Goal: Task Accomplishment & Management: Manage account settings

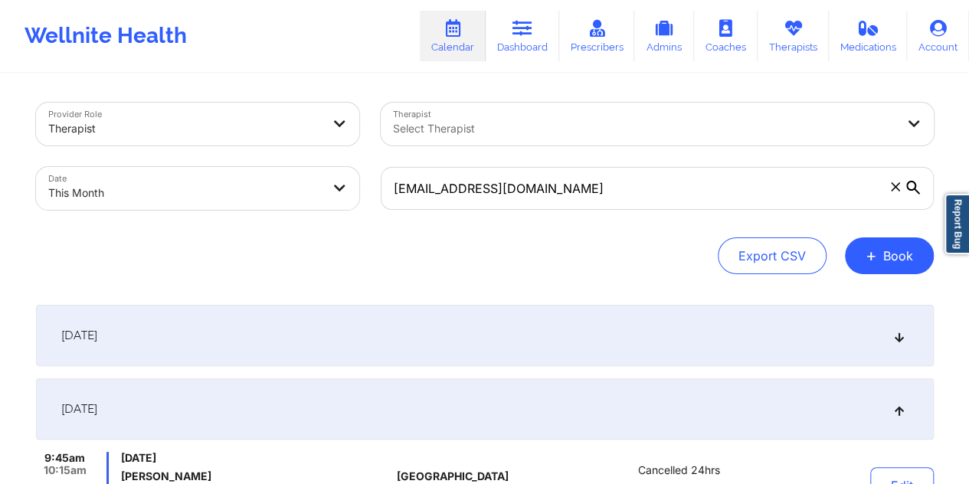
select select "2025-9"
select select "2025-10"
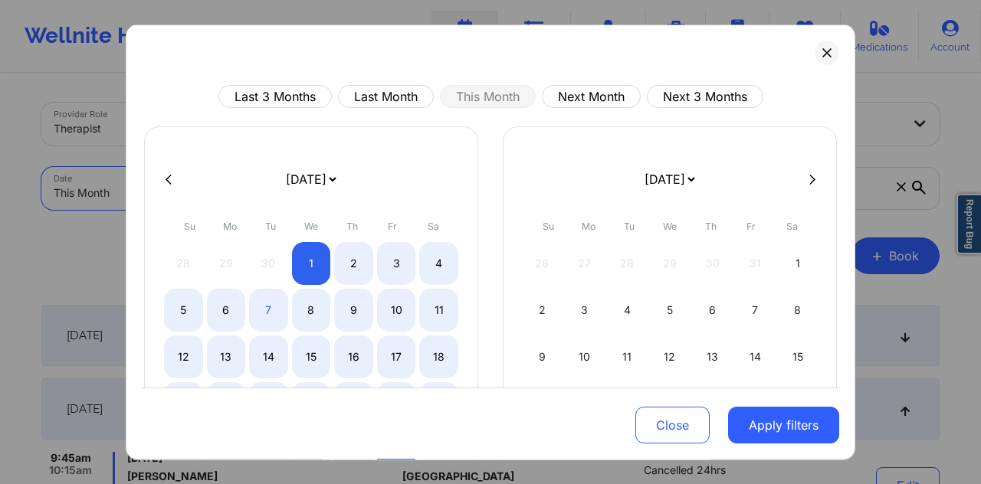
click at [166, 175] on icon at bounding box center [169, 178] width 6 height 11
select select "2025-8"
select select "2025-9"
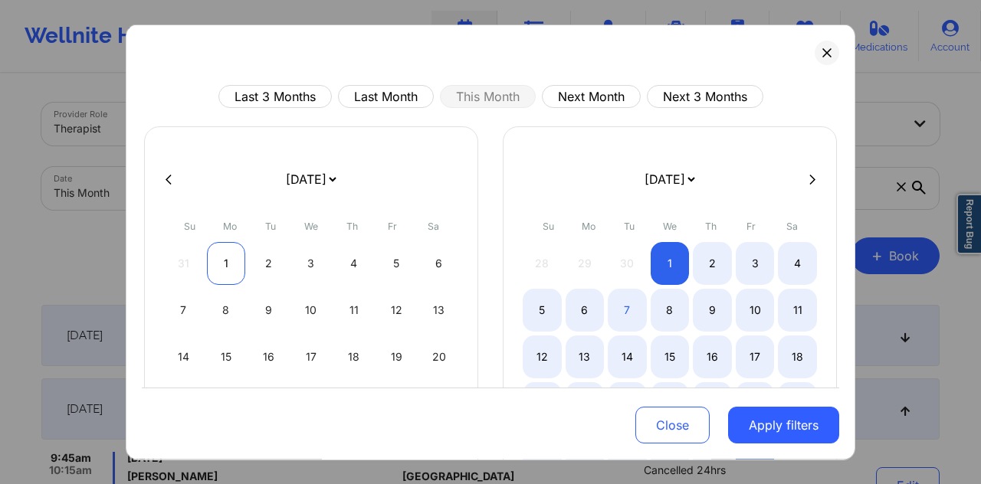
click at [214, 257] on div "1" at bounding box center [226, 263] width 39 height 43
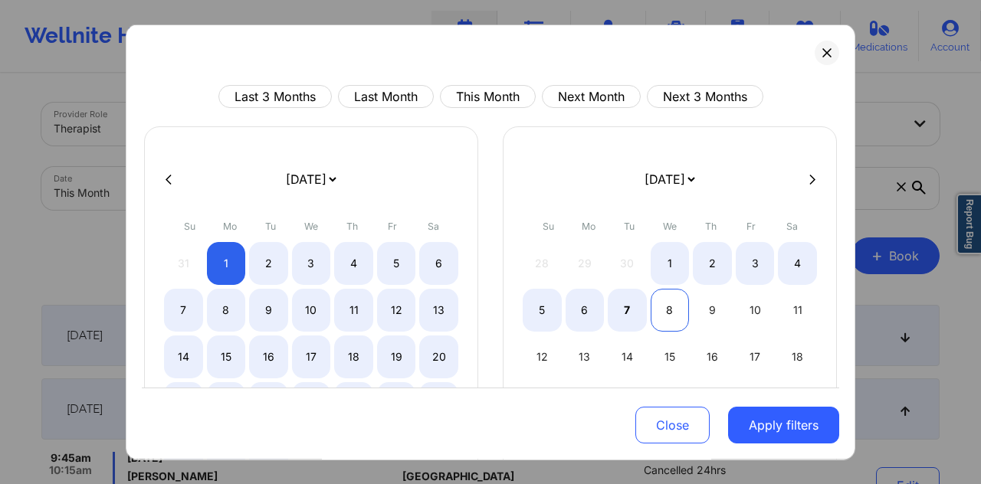
select select "2025-8"
select select "2025-9"
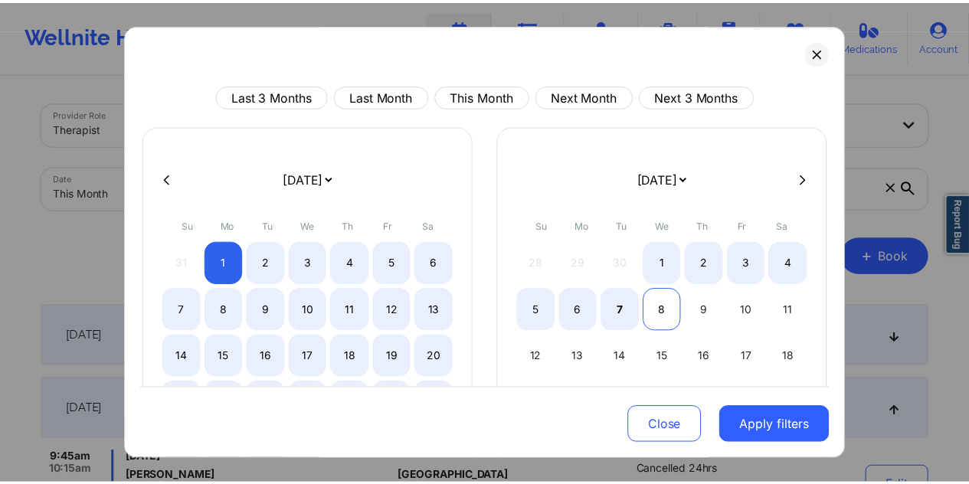
scroll to position [130, 0]
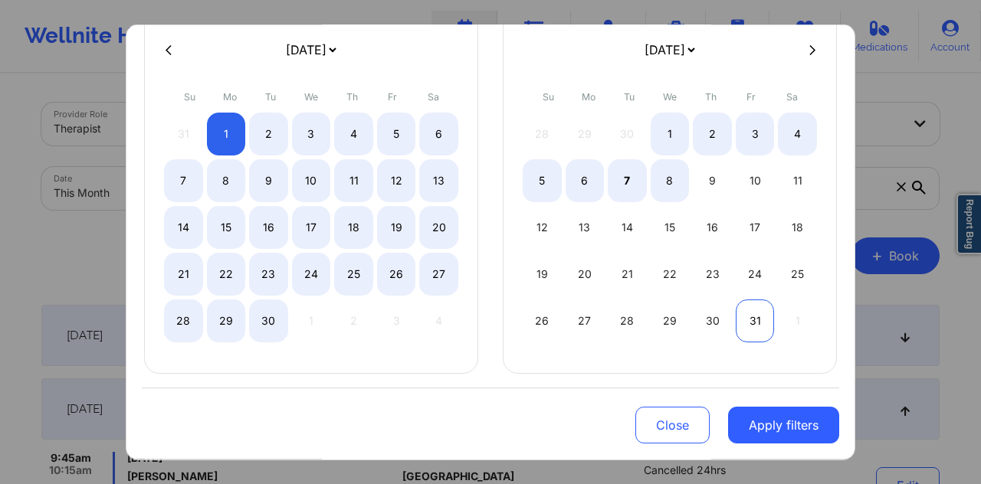
select select "2025-8"
select select "2025-9"
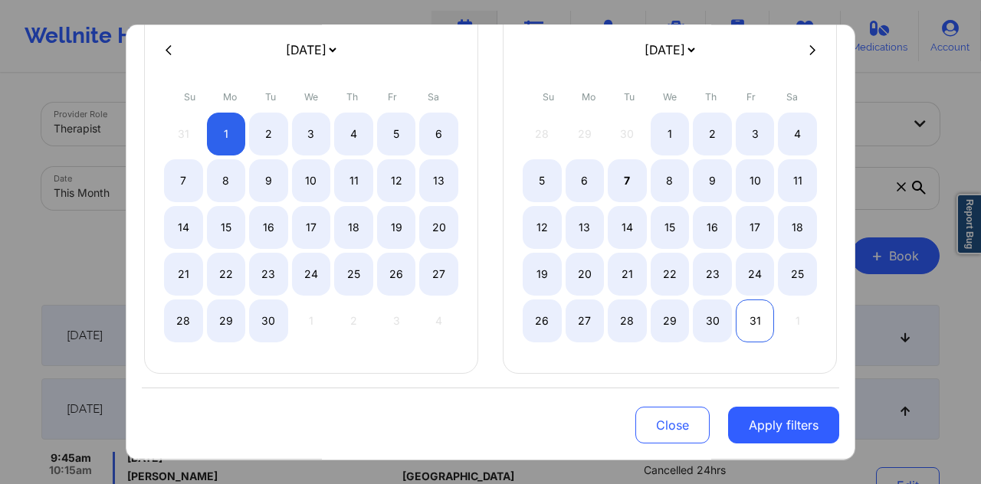
select select "2025-8"
select select "2025-9"
click at [750, 317] on div "31" at bounding box center [755, 321] width 39 height 43
select select "2025-8"
select select "2025-9"
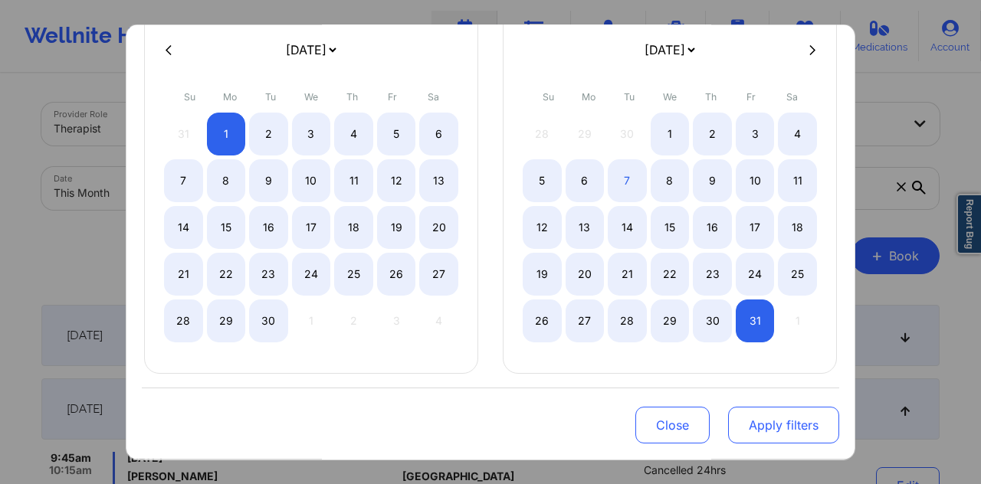
click at [782, 436] on button "Apply filters" at bounding box center [783, 425] width 111 height 37
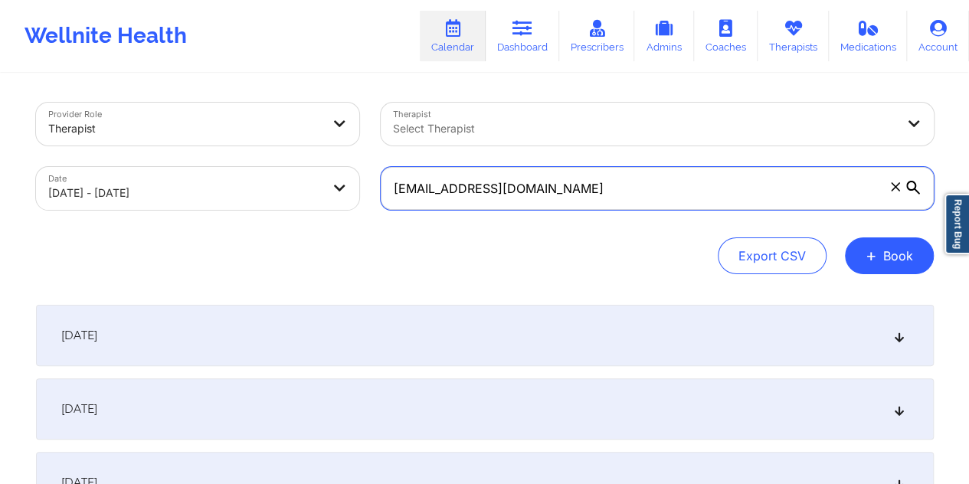
click at [505, 191] on input "[EMAIL_ADDRESS][DOMAIN_NAME]" at bounding box center [657, 188] width 553 height 43
paste input "harrisonfordfocusgroupe"
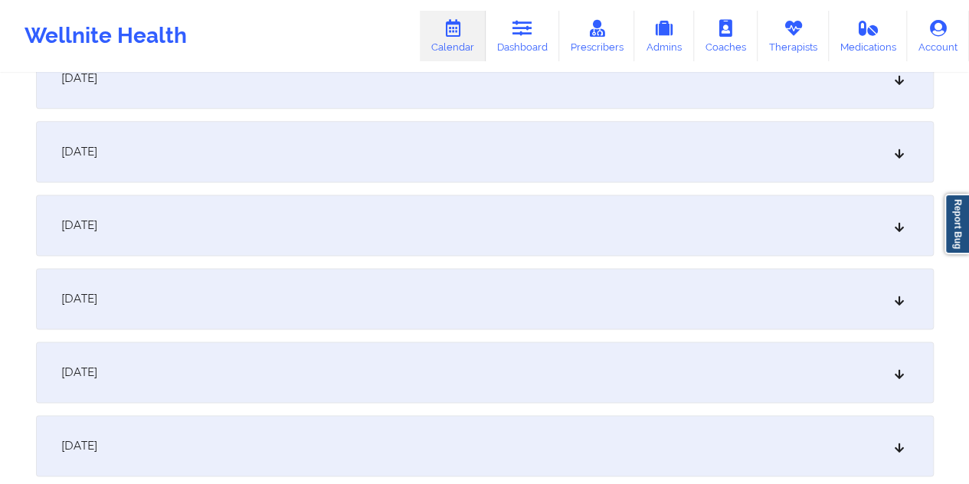
scroll to position [1303, 0]
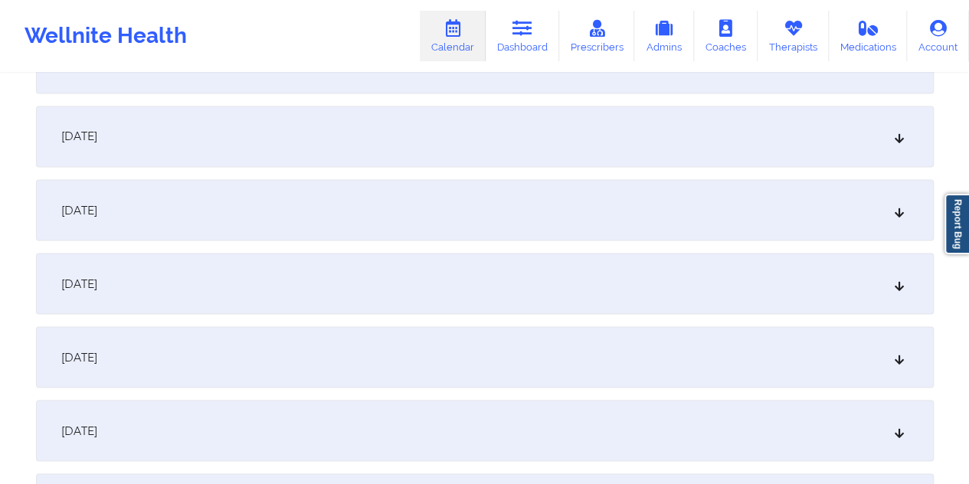
click at [382, 193] on div "[DATE]" at bounding box center [485, 209] width 898 height 61
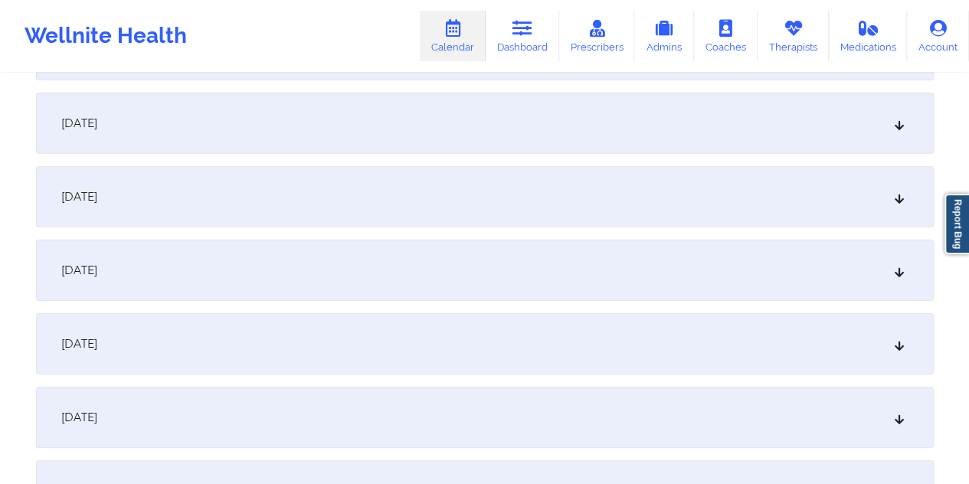
scroll to position [2529, 0]
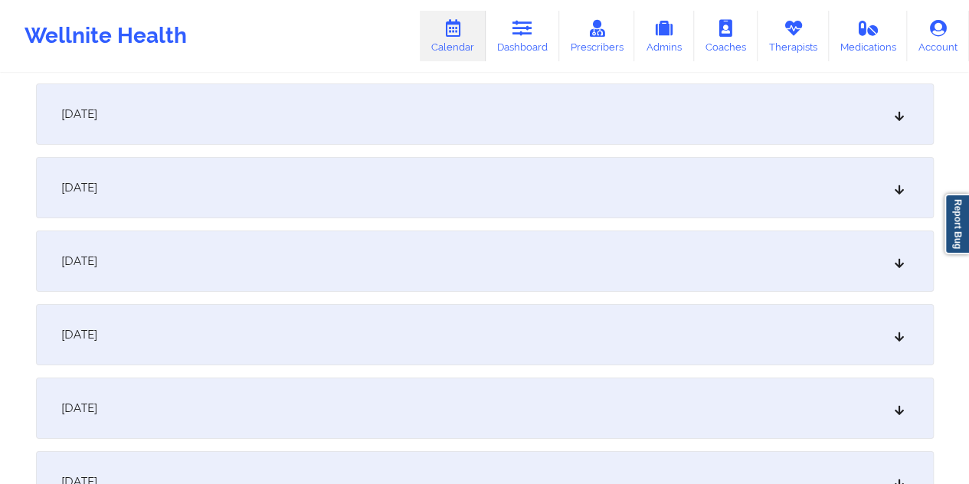
click at [376, 193] on div "[DATE]" at bounding box center [485, 187] width 898 height 61
click at [389, 130] on div "[DATE]" at bounding box center [485, 113] width 898 height 61
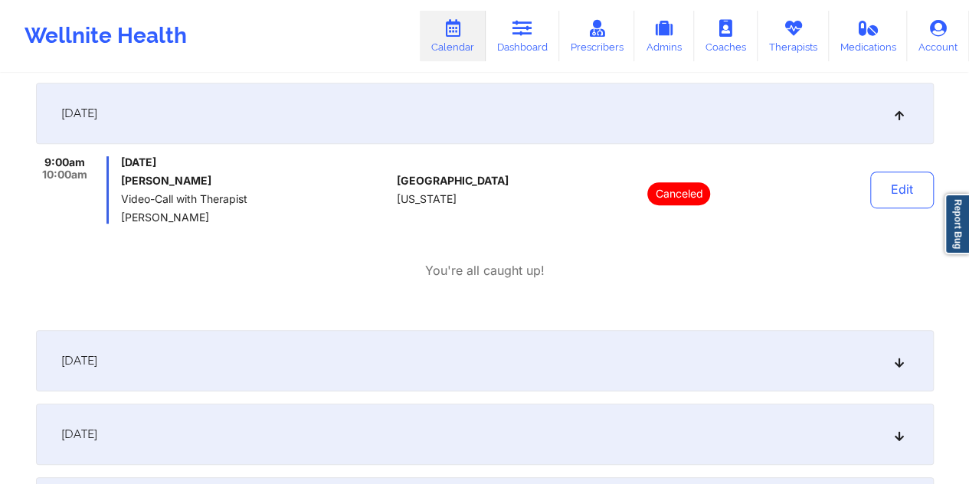
click at [336, 362] on div "[DATE]" at bounding box center [485, 360] width 898 height 61
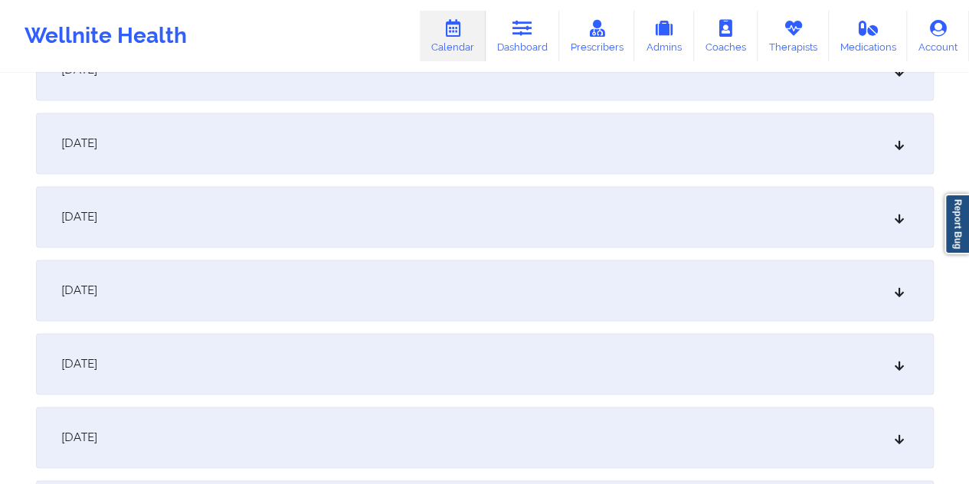
scroll to position [3908, 0]
click at [556, 296] on div "[DATE]" at bounding box center [485, 285] width 898 height 61
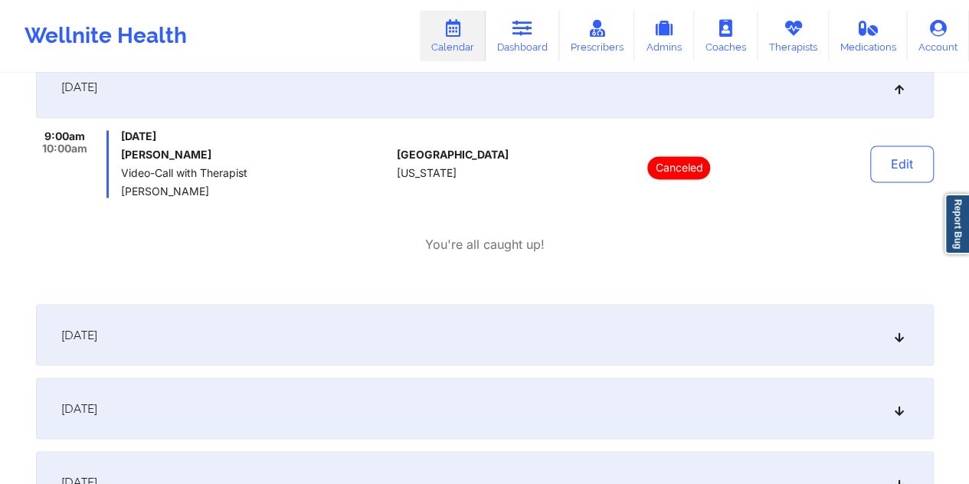
scroll to position [4138, 0]
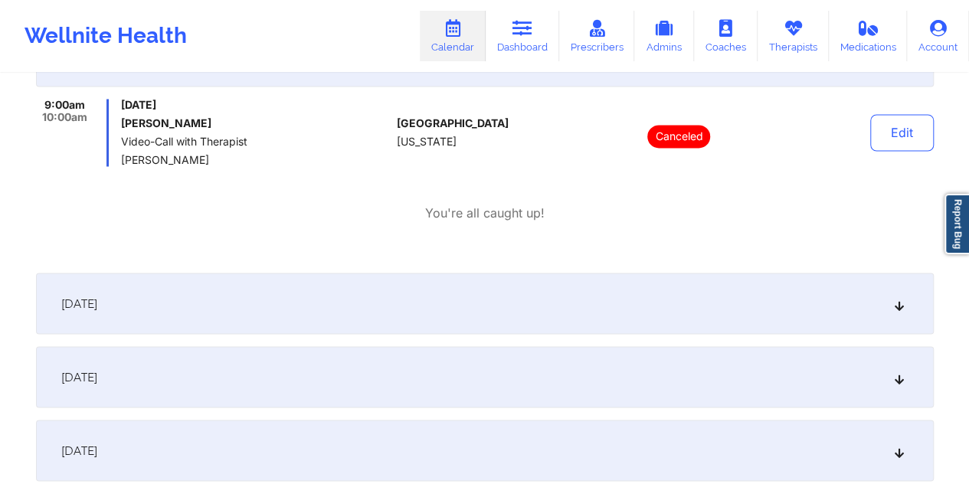
click at [556, 297] on div "[DATE]" at bounding box center [485, 303] width 898 height 61
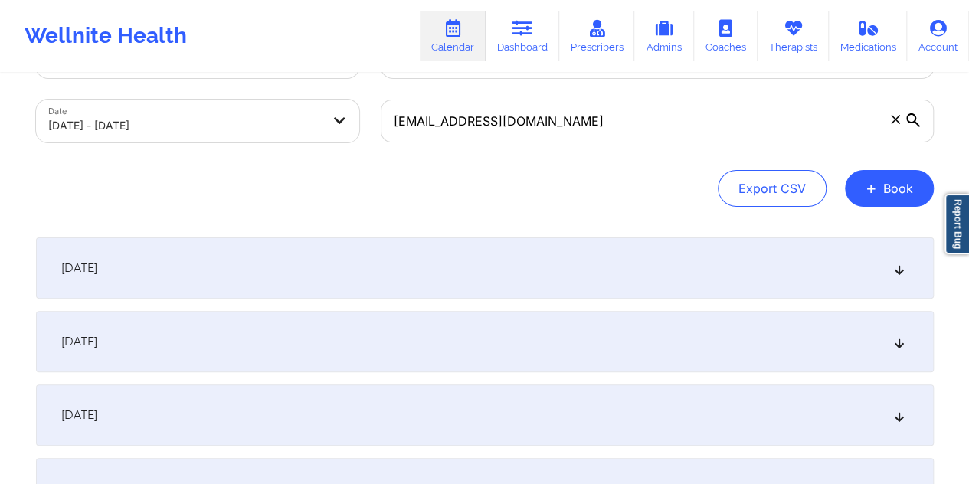
scroll to position [0, 0]
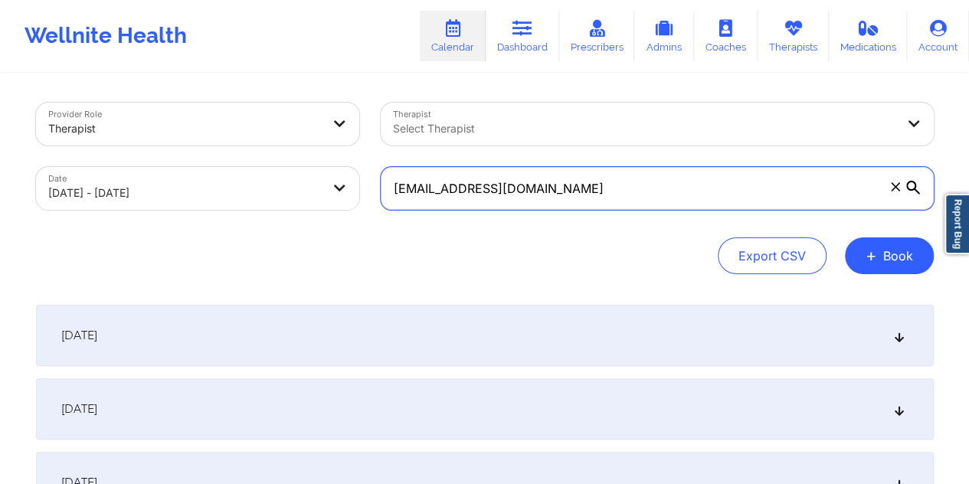
click at [508, 186] on input "[EMAIL_ADDRESS][DOMAIN_NAME]" at bounding box center [657, 188] width 553 height 43
paste input "rachelg1520"
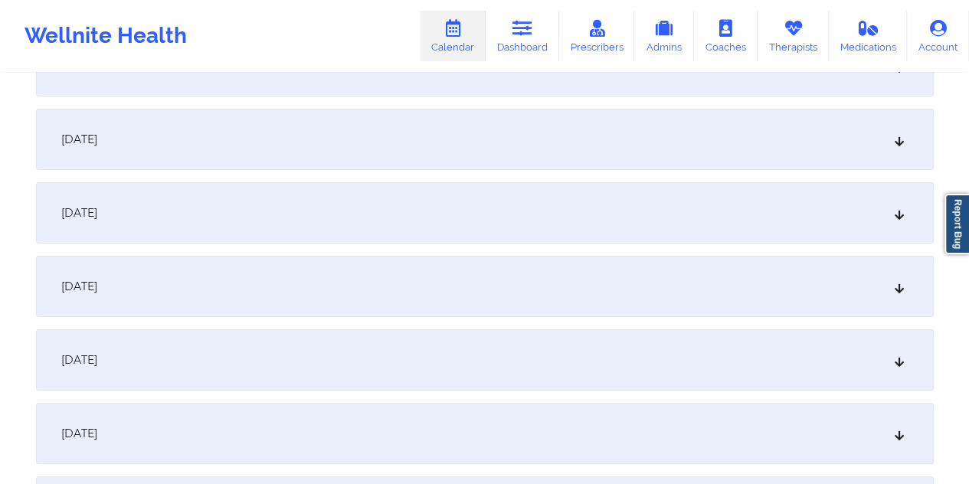
scroll to position [2912, 0]
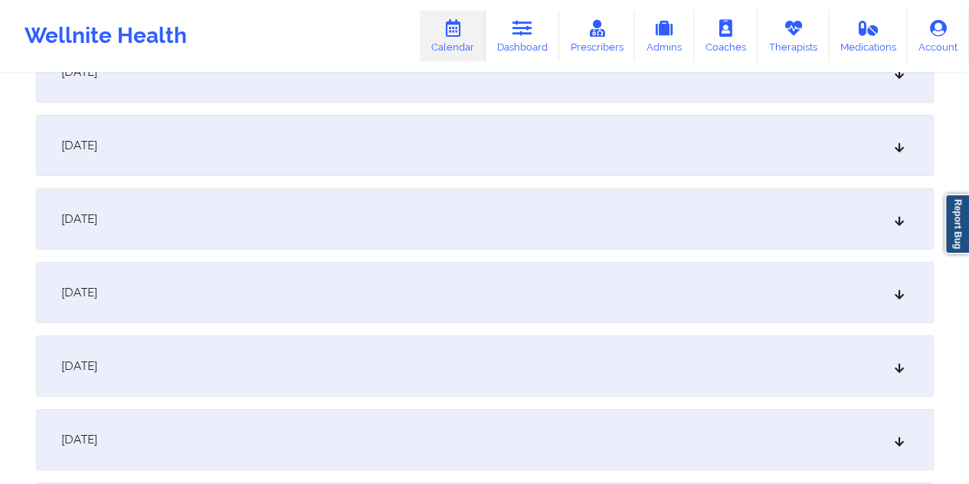
click at [454, 130] on div "[DATE]" at bounding box center [485, 145] width 898 height 61
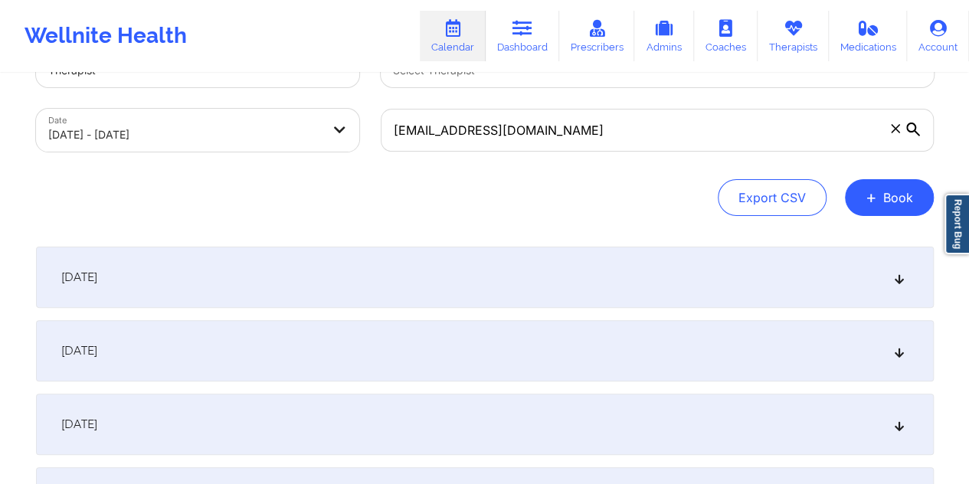
scroll to position [0, 0]
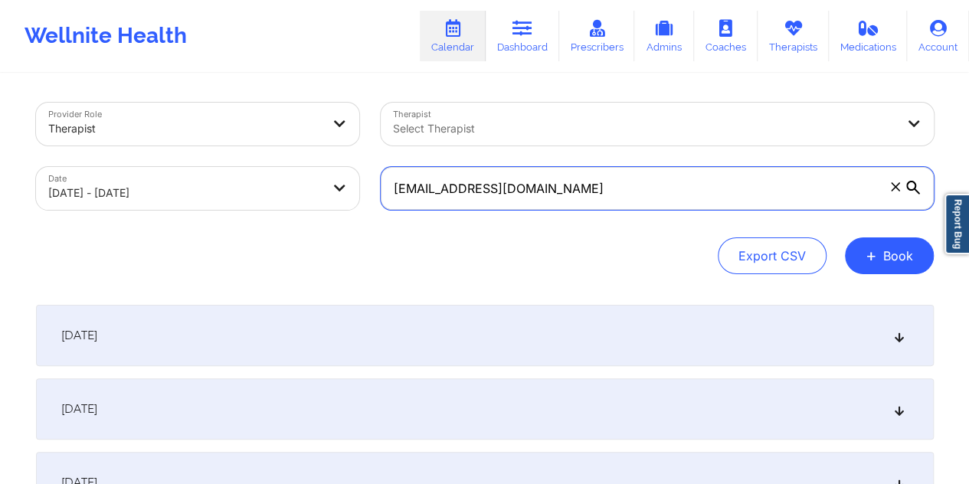
click at [534, 192] on input "[EMAIL_ADDRESS][DOMAIN_NAME]" at bounding box center [657, 188] width 553 height 43
paste input "hrsamuel06"
type input "[EMAIL_ADDRESS][DOMAIN_NAME]"
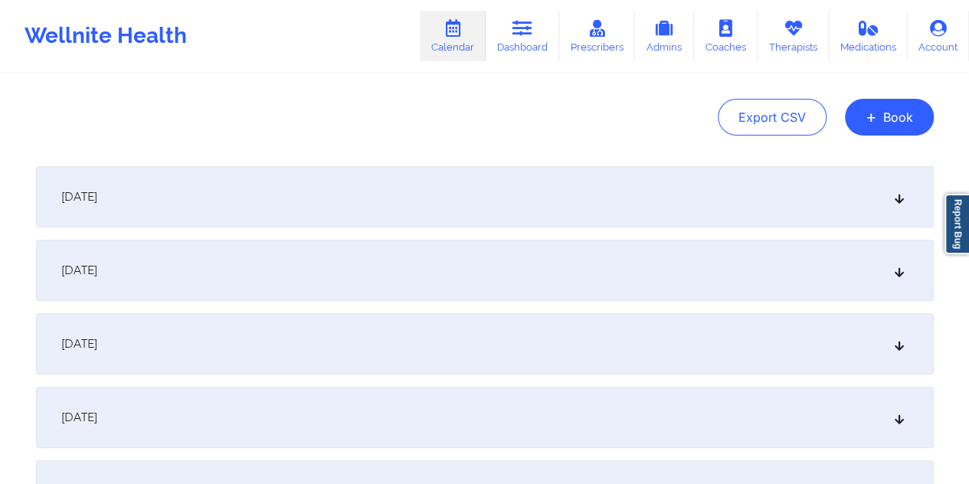
scroll to position [153, 0]
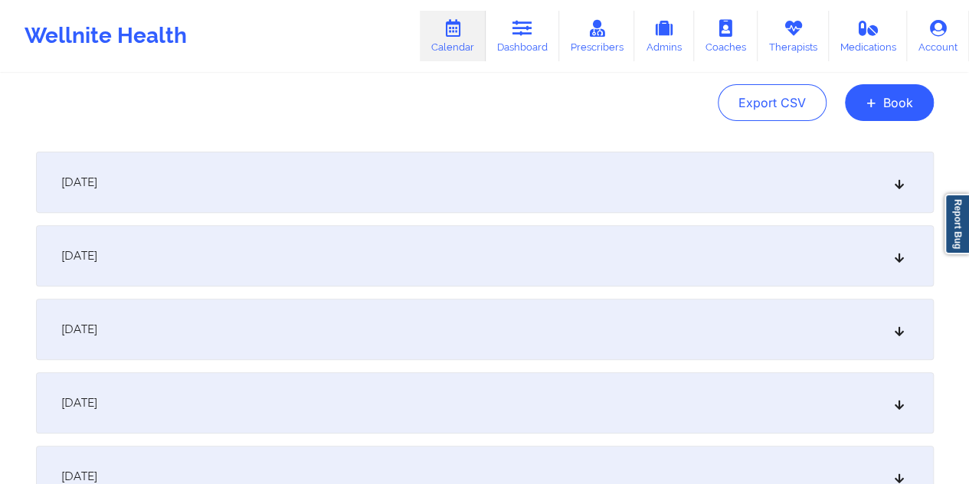
click at [434, 315] on div "[DATE]" at bounding box center [485, 329] width 898 height 61
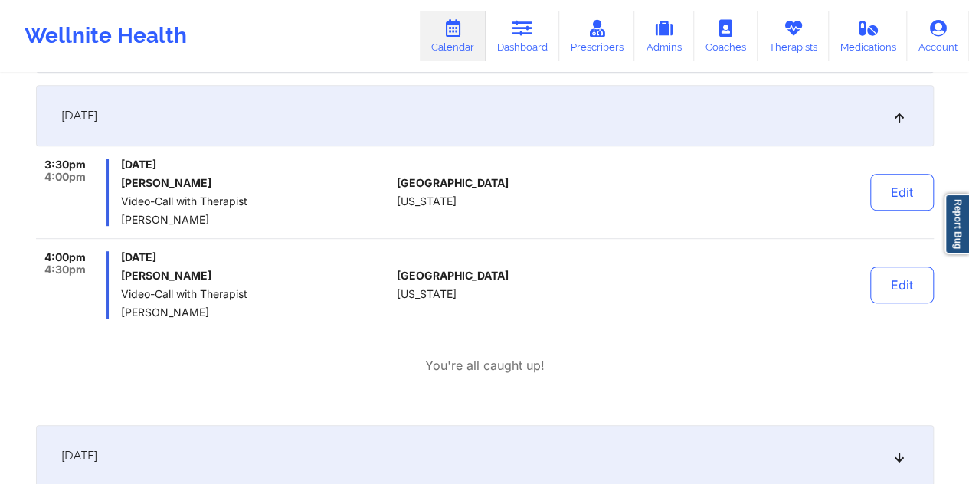
scroll to position [383, 0]
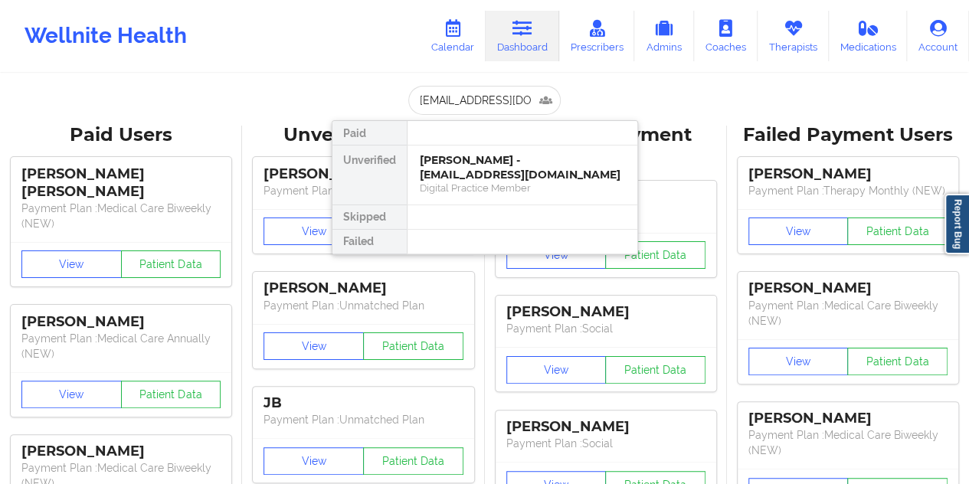
click at [463, 107] on input "awfcamdub@gmail.com" at bounding box center [484, 100] width 152 height 29
type input "youngthunderr@gmail.com"
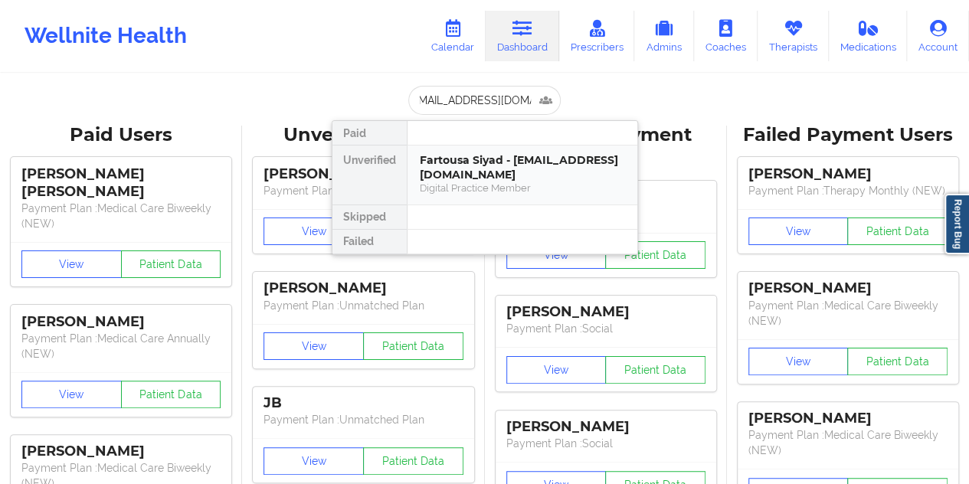
click at [502, 169] on div "Fartousa Siyad - youngthunderr@gmail.com" at bounding box center [522, 167] width 205 height 28
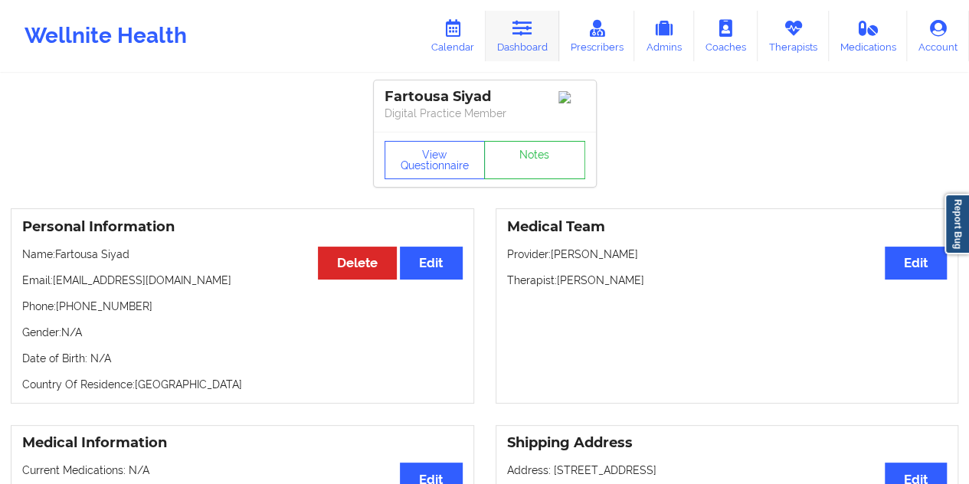
click at [520, 28] on icon at bounding box center [523, 28] width 20 height 17
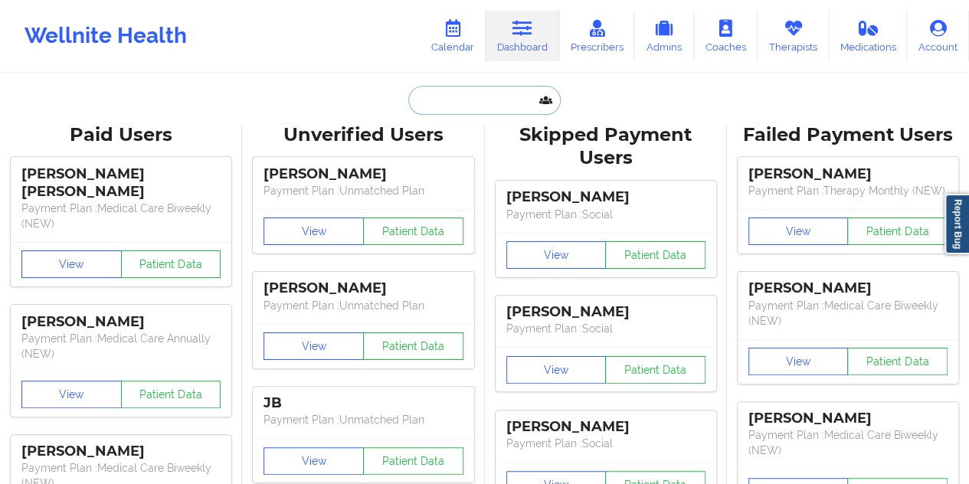
click at [501, 94] on input "text" at bounding box center [484, 100] width 152 height 29
paste input "[EMAIL_ADDRESS][DOMAIN_NAME]"
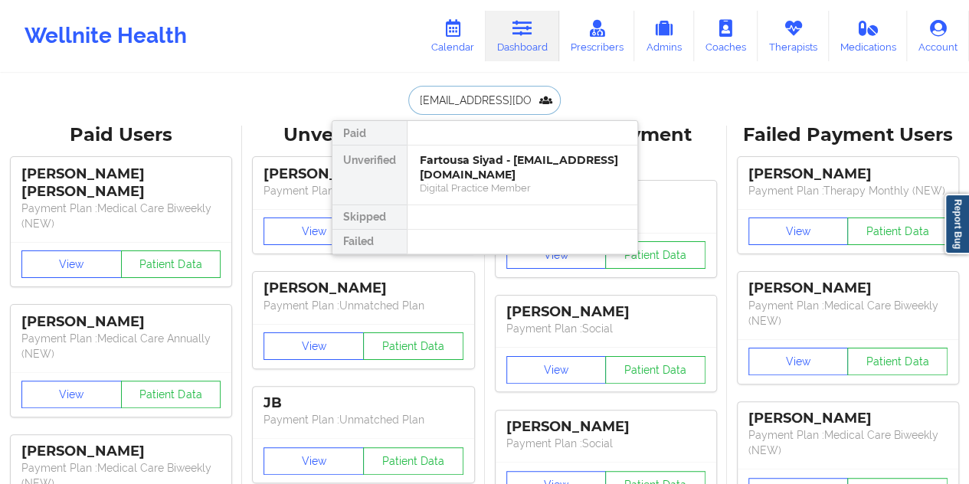
type input "[EMAIL_ADDRESS][DOMAIN_NAME]"
click at [530, 172] on div "Helen R Samuel - hrsamuel06@gmail.com" at bounding box center [522, 167] width 205 height 28
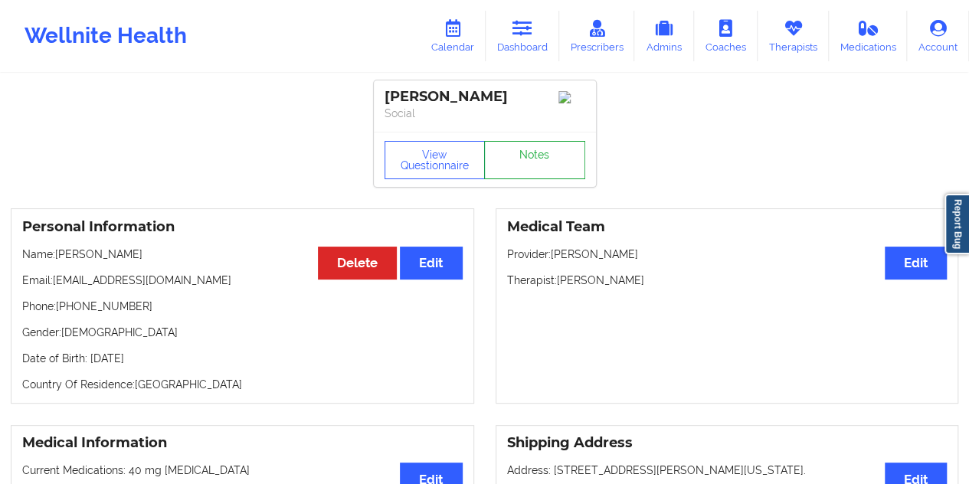
click at [530, 172] on link "Notes" at bounding box center [534, 160] width 101 height 38
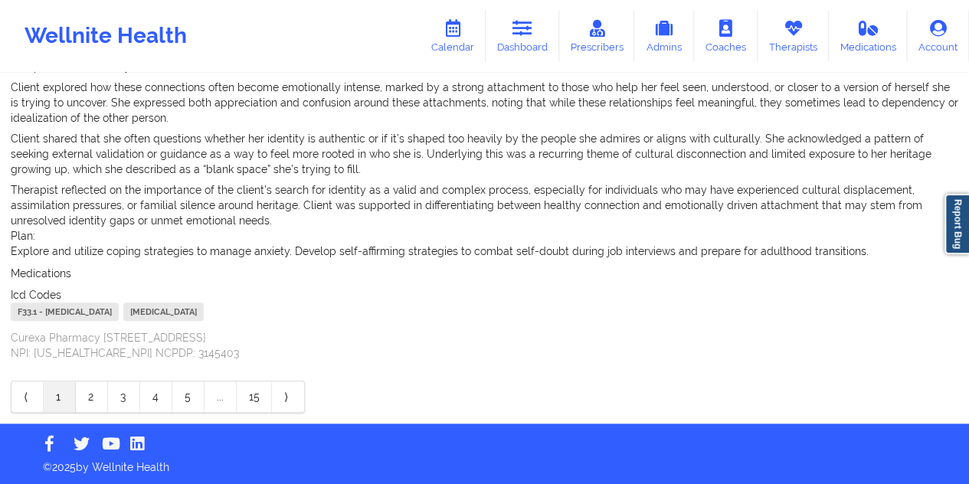
scroll to position [631, 0]
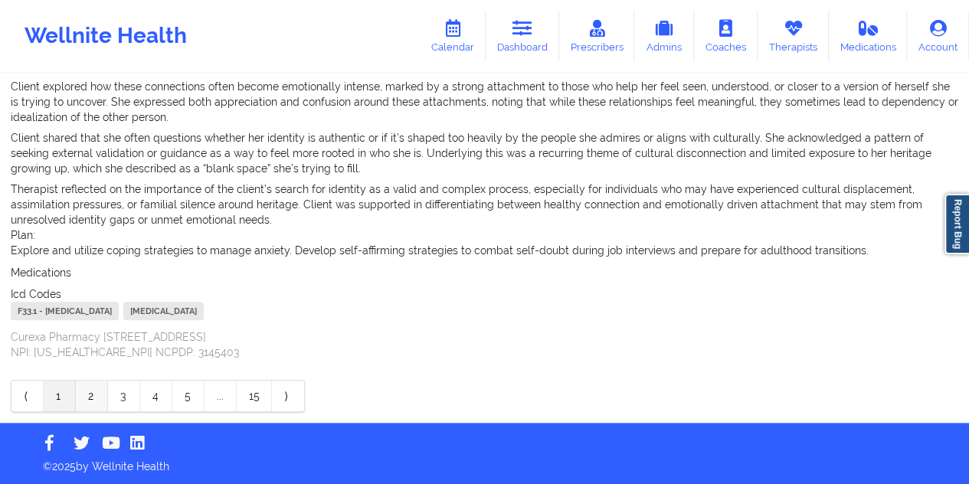
click at [90, 396] on link "2" at bounding box center [92, 396] width 32 height 31
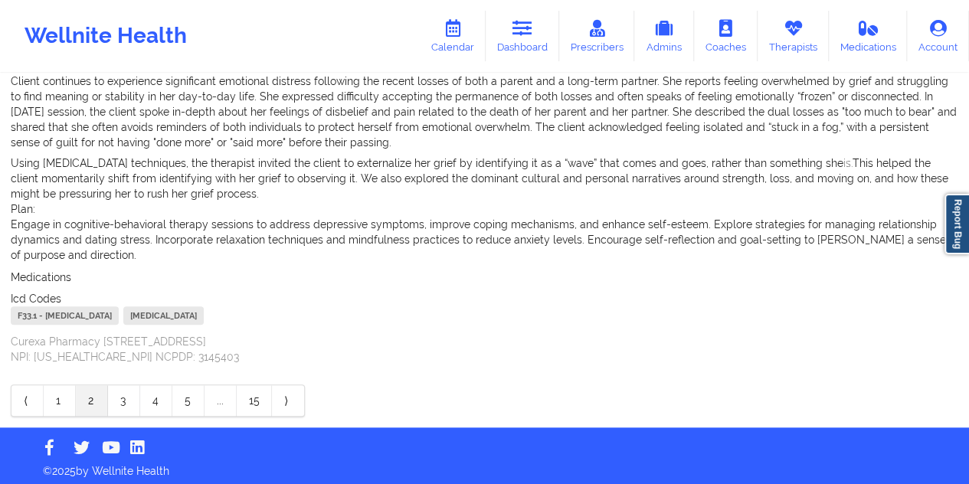
scroll to position [635, 0]
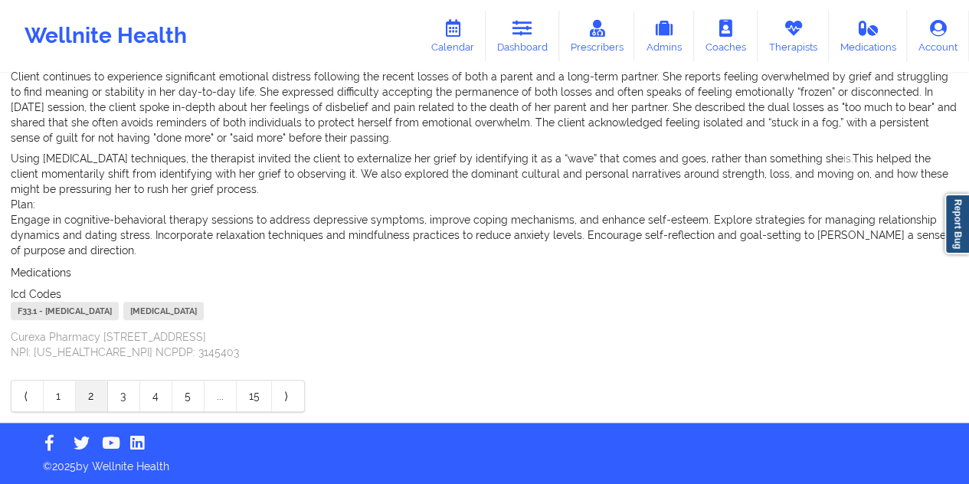
click at [88, 392] on link "2" at bounding box center [92, 396] width 32 height 31
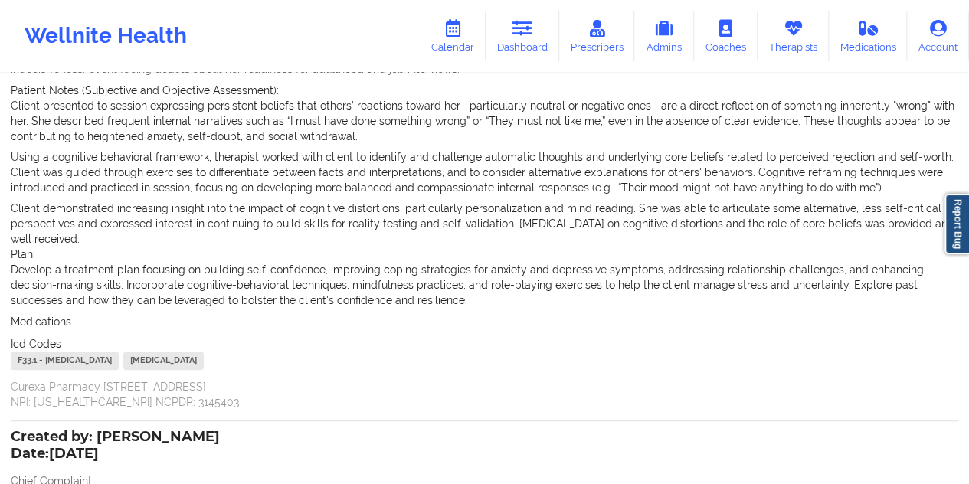
scroll to position [460, 0]
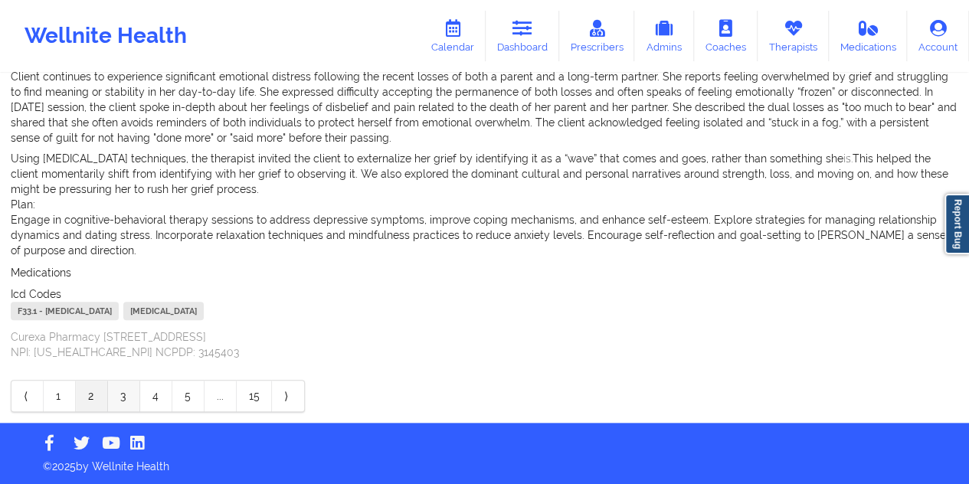
click at [110, 396] on link "3" at bounding box center [124, 396] width 32 height 31
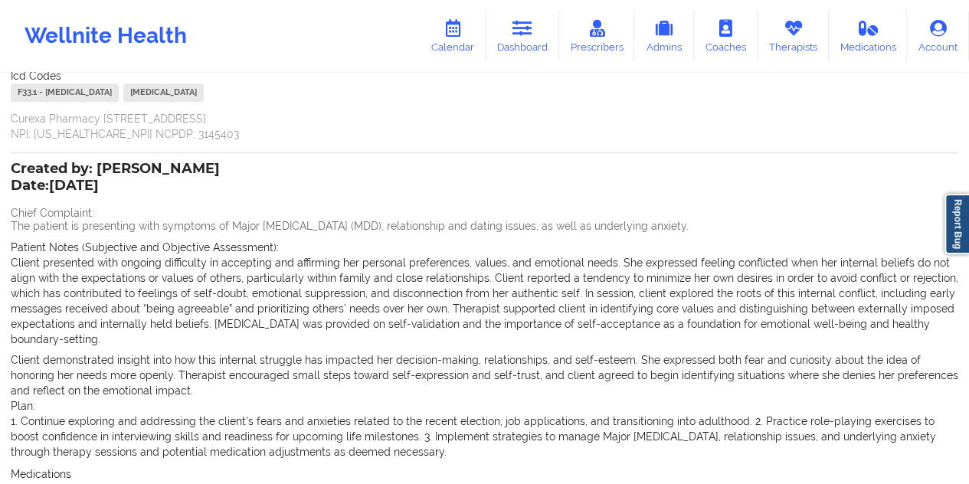
scroll to position [77, 0]
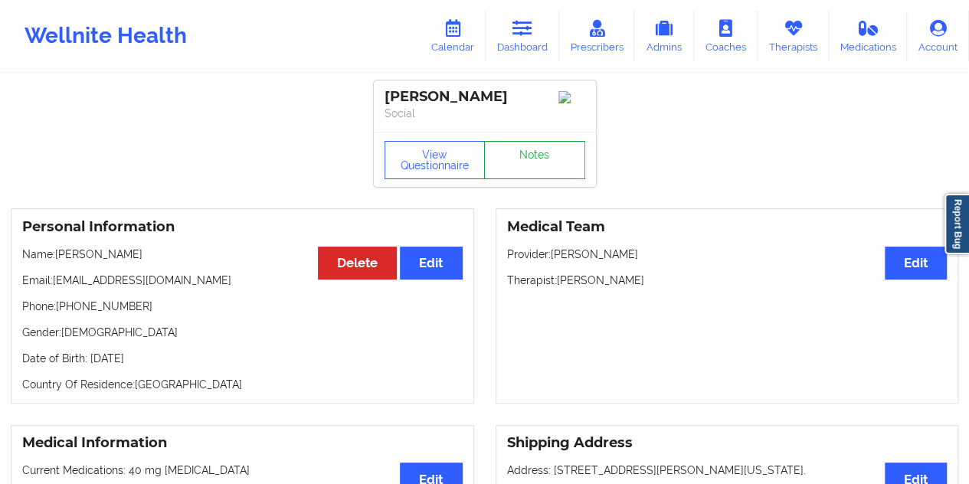
click at [530, 172] on link "Notes" at bounding box center [534, 160] width 101 height 38
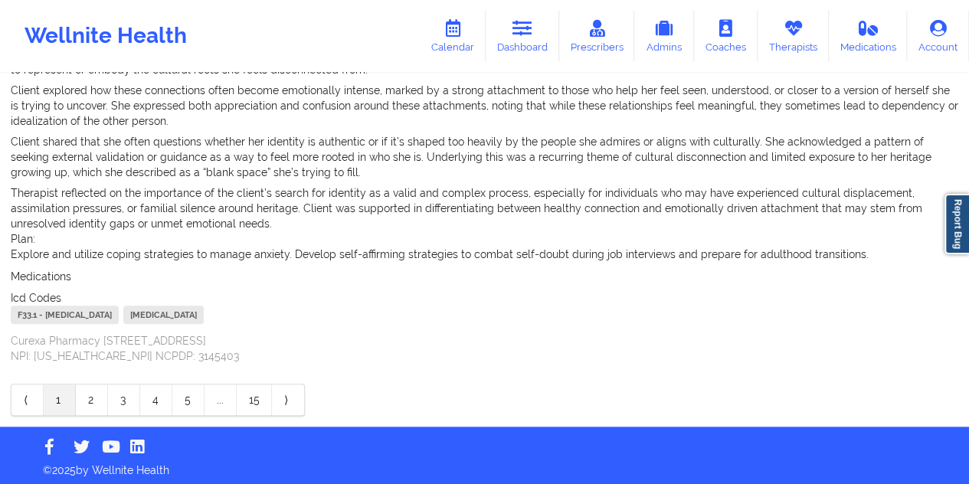
scroll to position [631, 0]
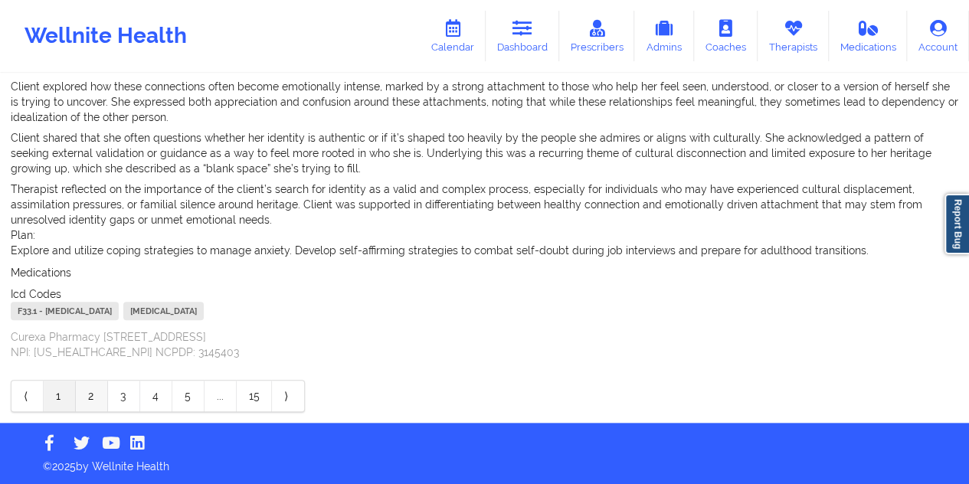
click at [95, 394] on link "2" at bounding box center [92, 396] width 32 height 31
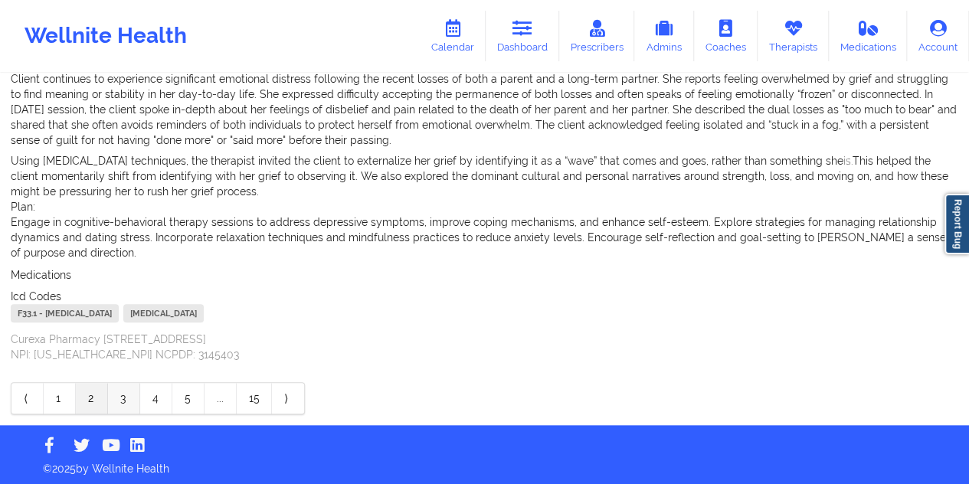
scroll to position [635, 0]
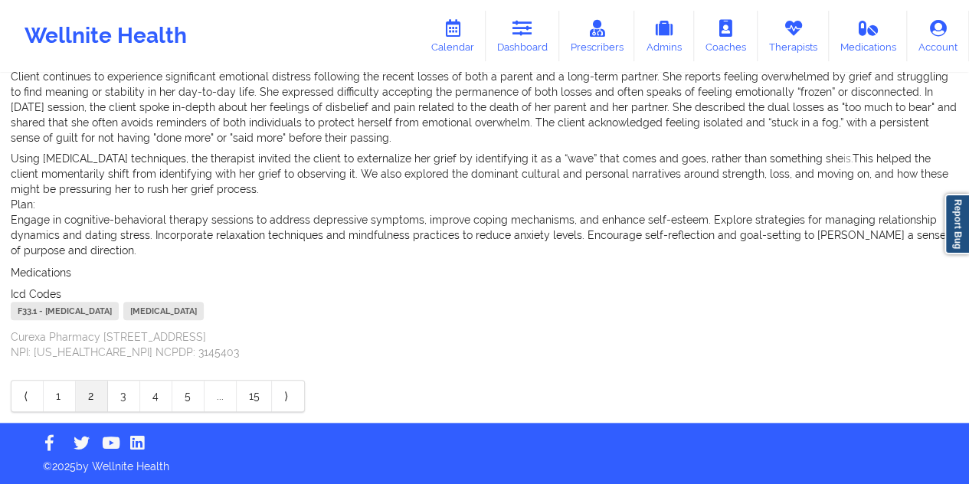
drag, startPoint x: 124, startPoint y: 397, endPoint x: 172, endPoint y: 280, distance: 125.8
click at [129, 392] on link "3" at bounding box center [124, 396] width 32 height 31
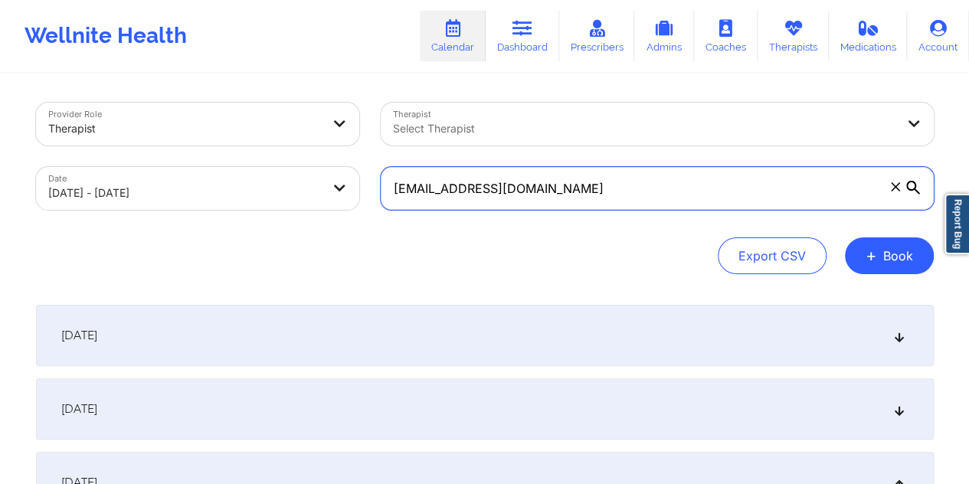
click at [520, 185] on input "[EMAIL_ADDRESS][DOMAIN_NAME]" at bounding box center [657, 188] width 553 height 43
paste input "aliciastaystrong"
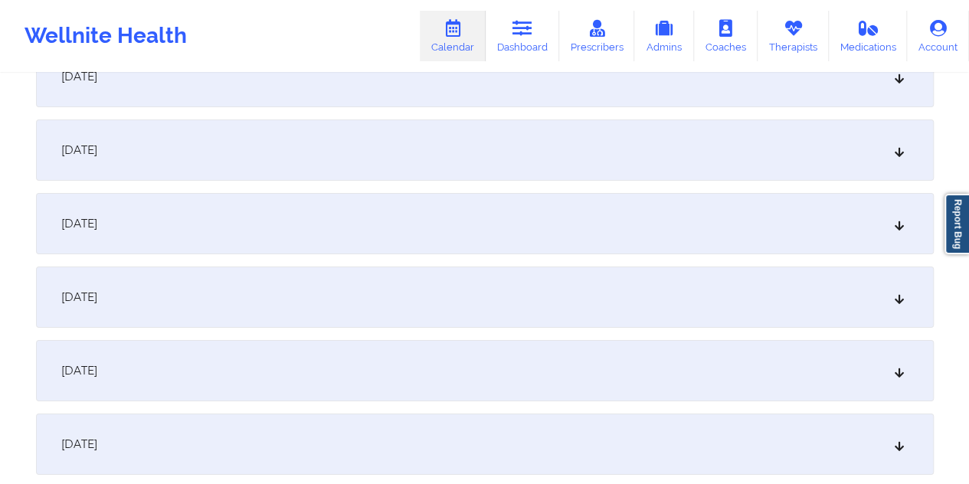
scroll to position [2682, 0]
click at [273, 294] on div "[DATE]" at bounding box center [485, 301] width 898 height 61
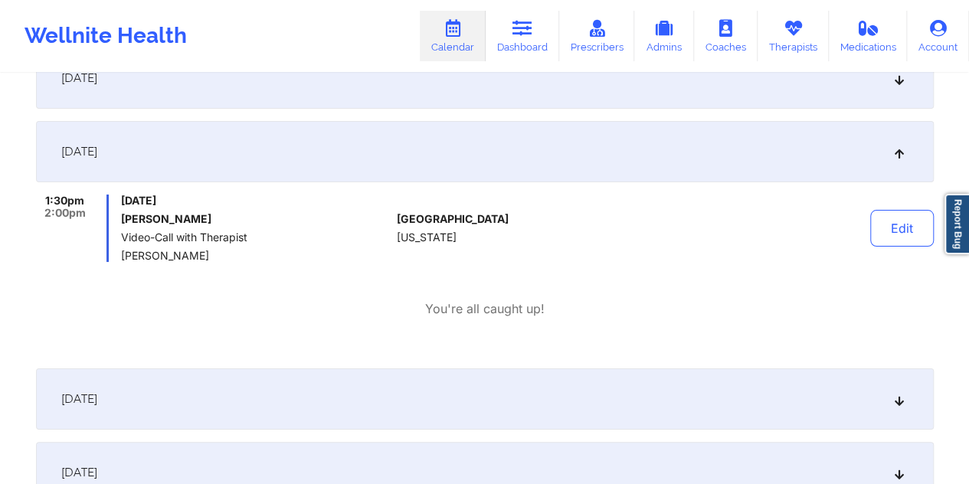
scroll to position [2836, 0]
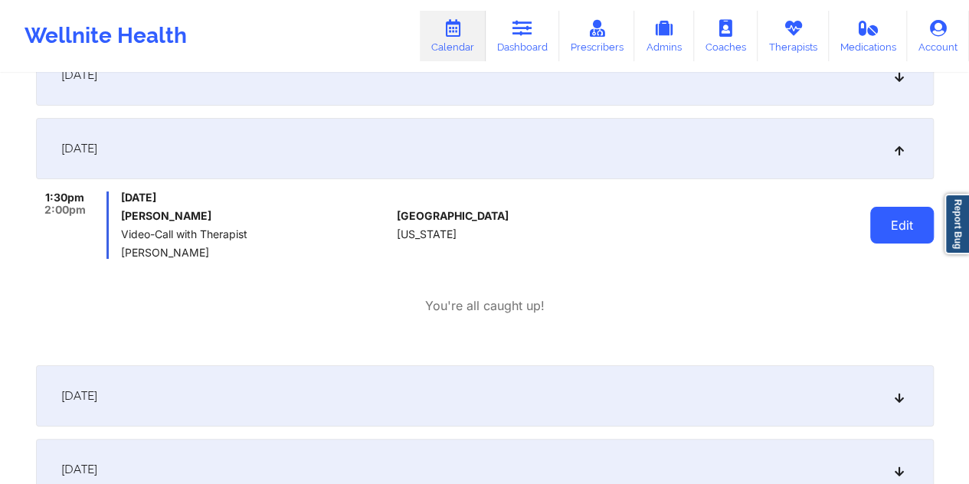
click at [911, 231] on button "Edit" at bounding box center [903, 225] width 64 height 37
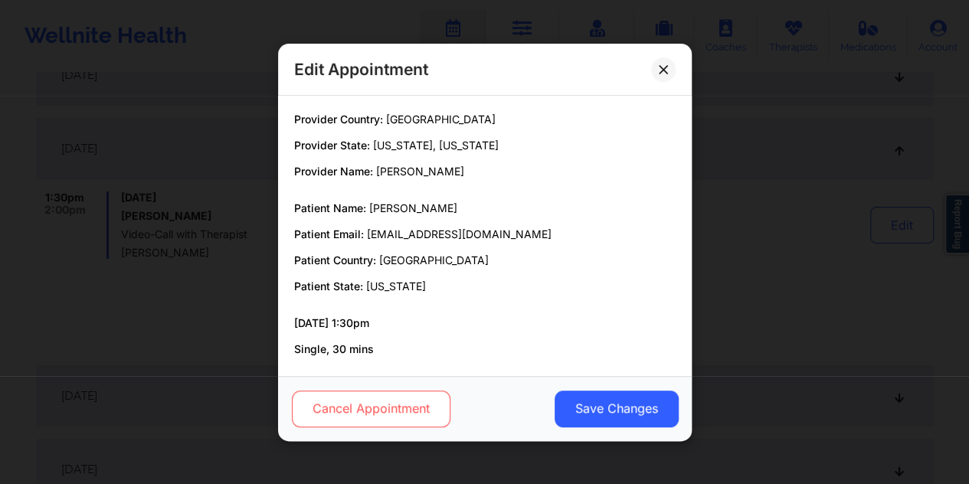
click at [392, 401] on button "Cancel Appointment" at bounding box center [370, 408] width 159 height 37
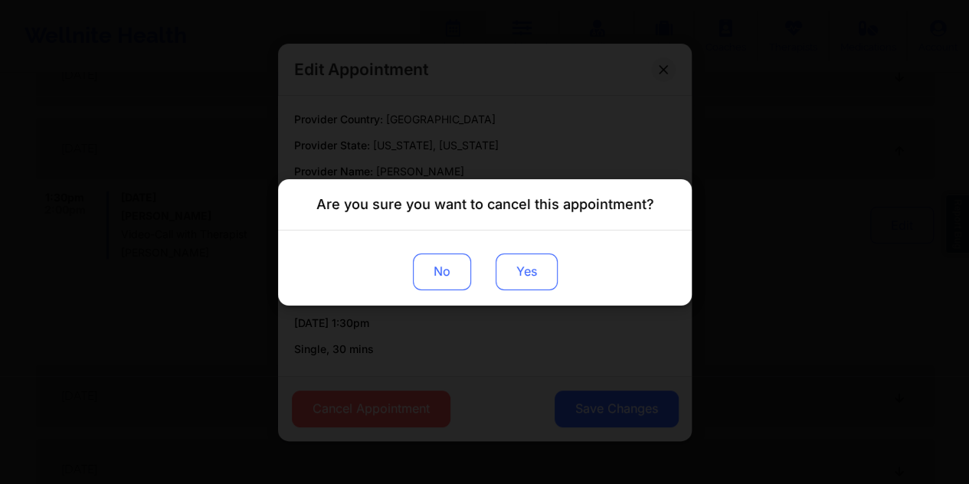
click at [538, 271] on button "Yes" at bounding box center [526, 271] width 62 height 37
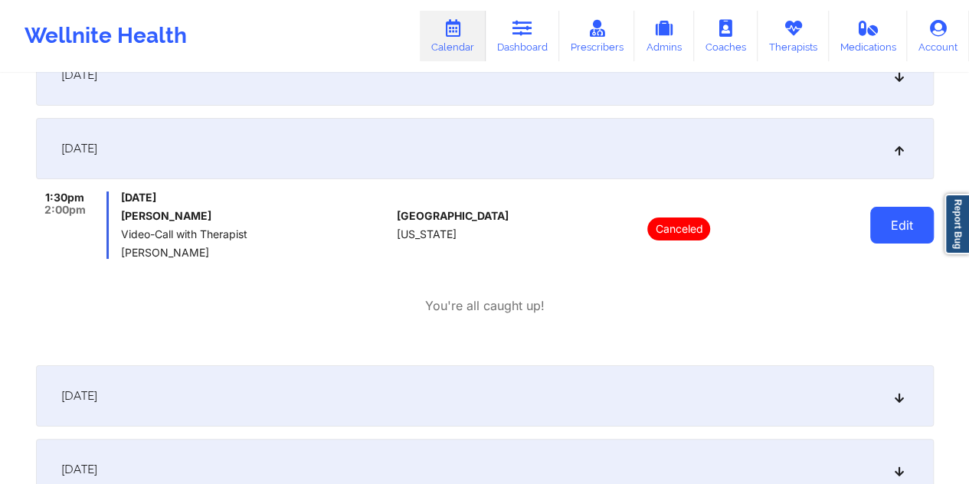
click at [891, 222] on button "Edit" at bounding box center [903, 225] width 64 height 37
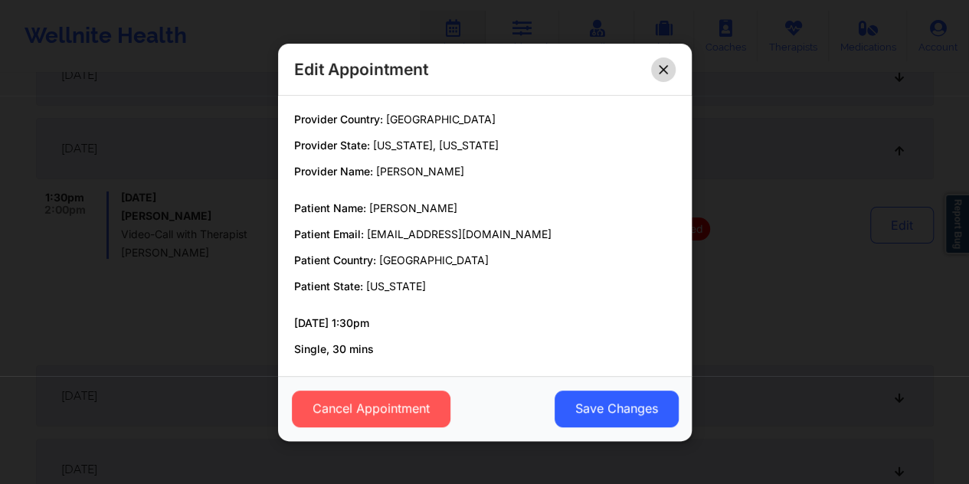
click at [659, 67] on icon at bounding box center [663, 68] width 9 height 9
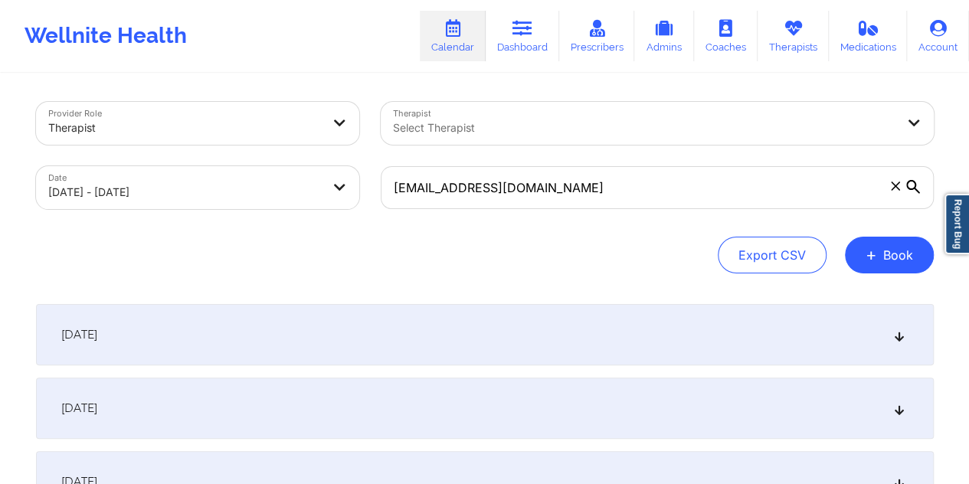
scroll to position [0, 0]
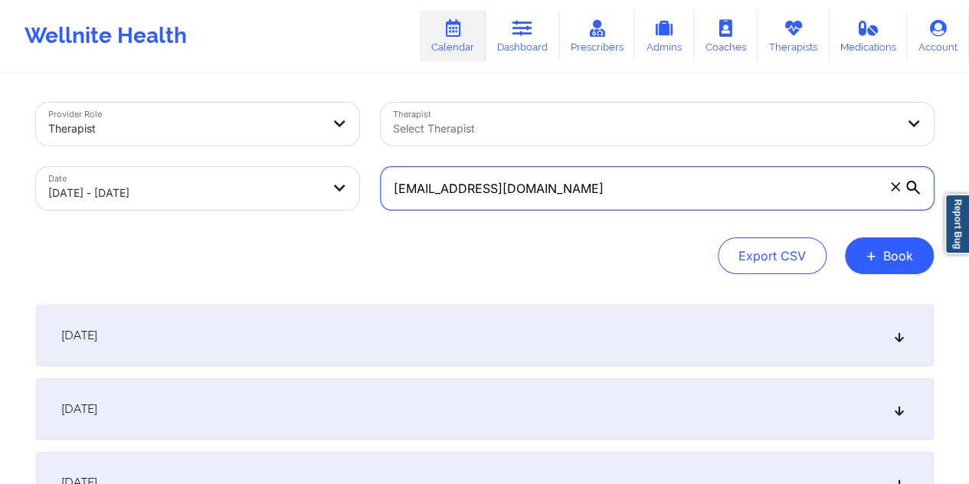
click at [514, 188] on input "aliciastaystrong@gmail.com" at bounding box center [657, 188] width 553 height 43
paste input "sarlanance"
type input "sarlanance@gmail.com"
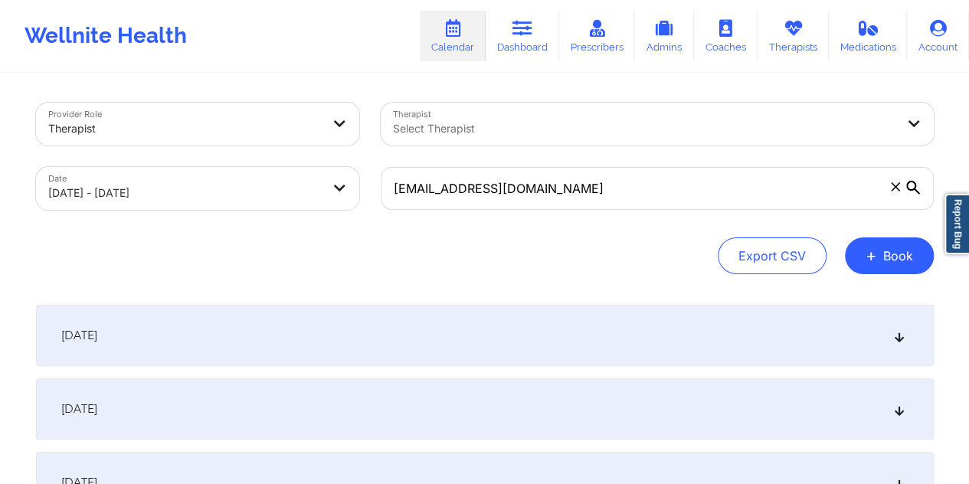
select select "2025-8"
select select "2025-9"
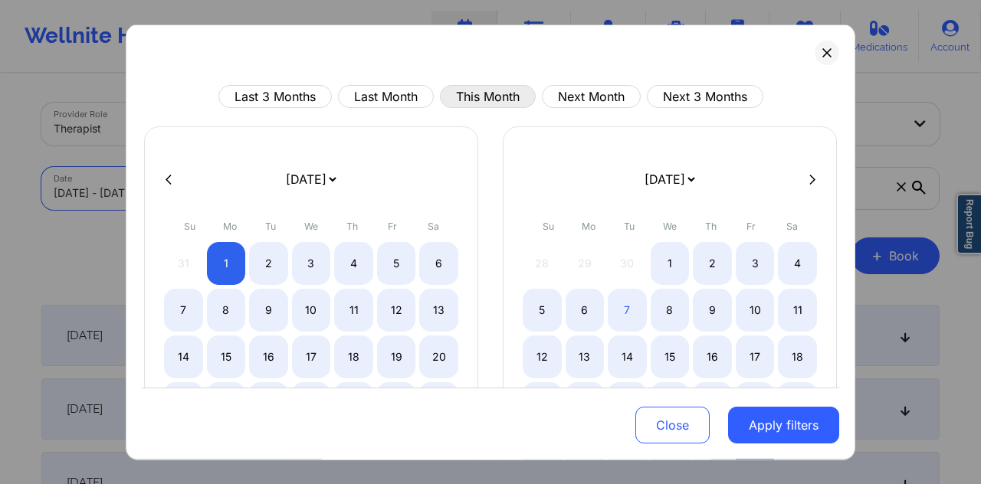
click at [478, 93] on button "This Month" at bounding box center [488, 96] width 96 height 23
select select "2025-9"
select select "2025-10"
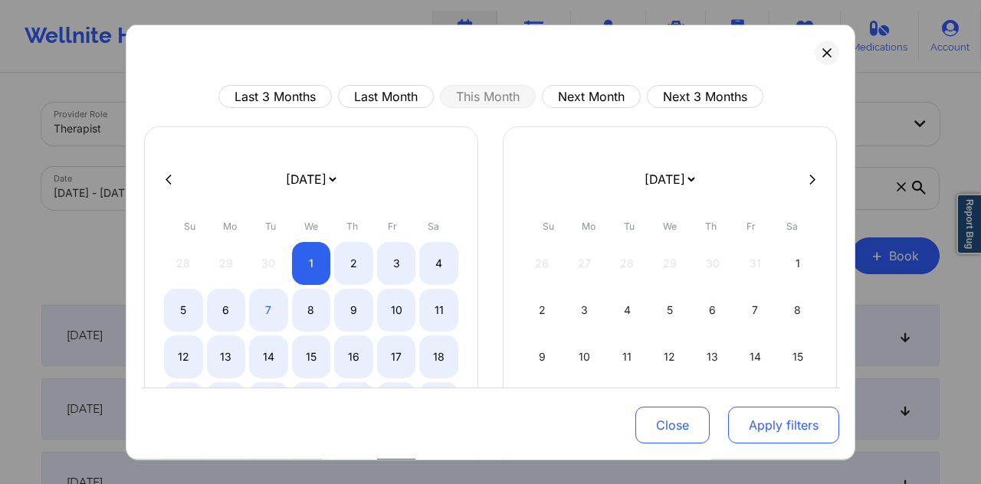
click at [779, 427] on button "Apply filters" at bounding box center [783, 425] width 111 height 37
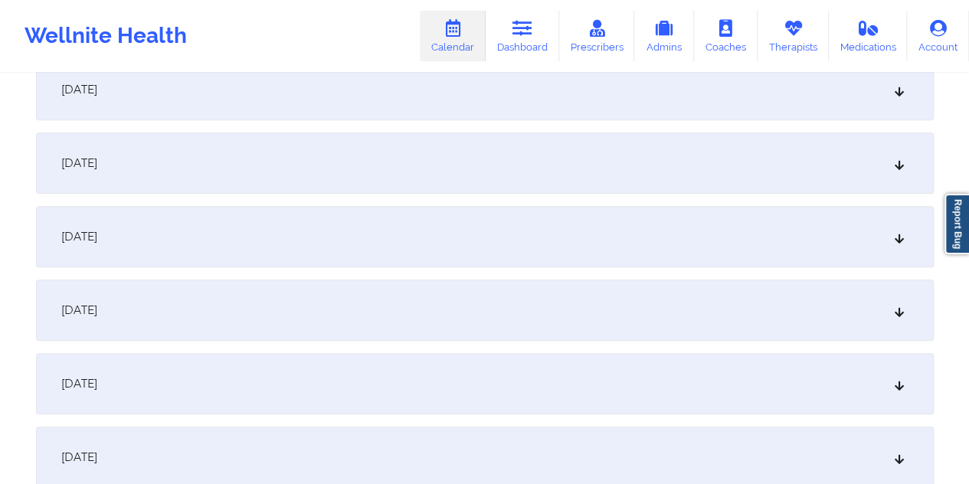
scroll to position [395, 0]
click at [451, 372] on div "[DATE]" at bounding box center [485, 381] width 898 height 61
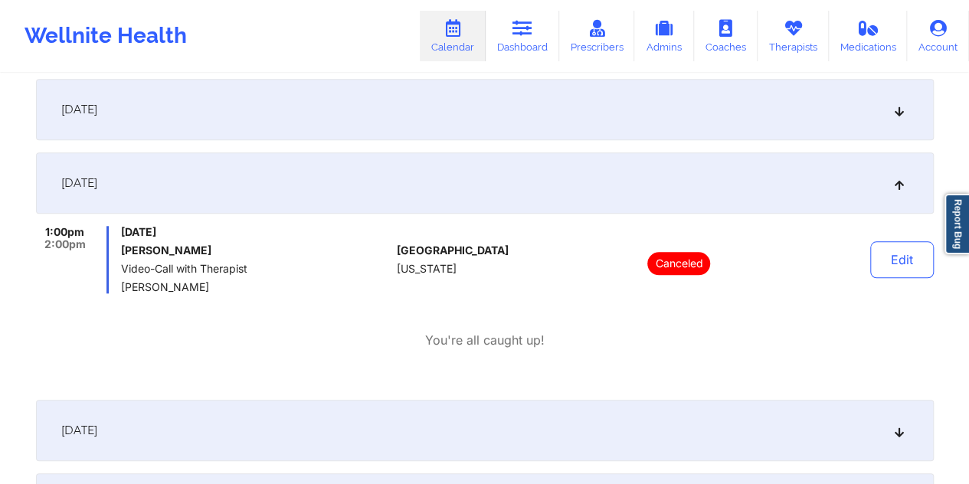
scroll to position [587, 0]
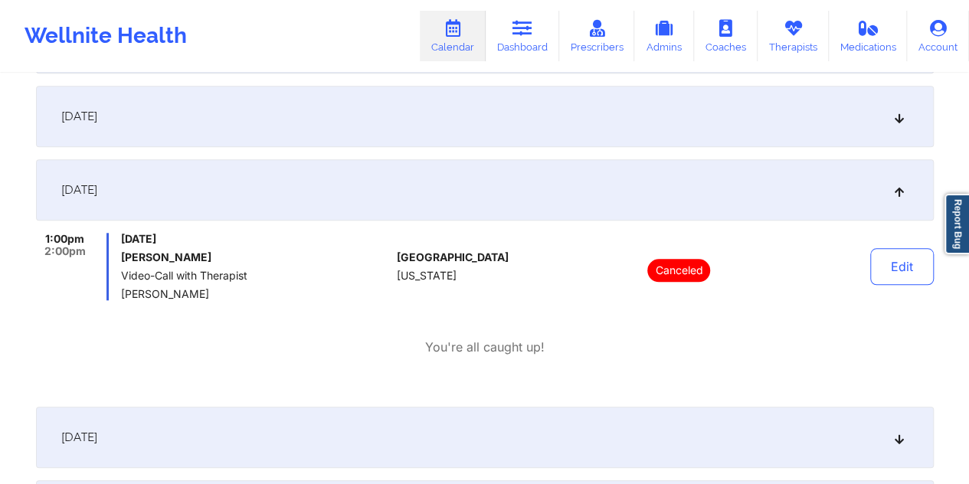
click at [467, 119] on div "[DATE]" at bounding box center [485, 116] width 898 height 61
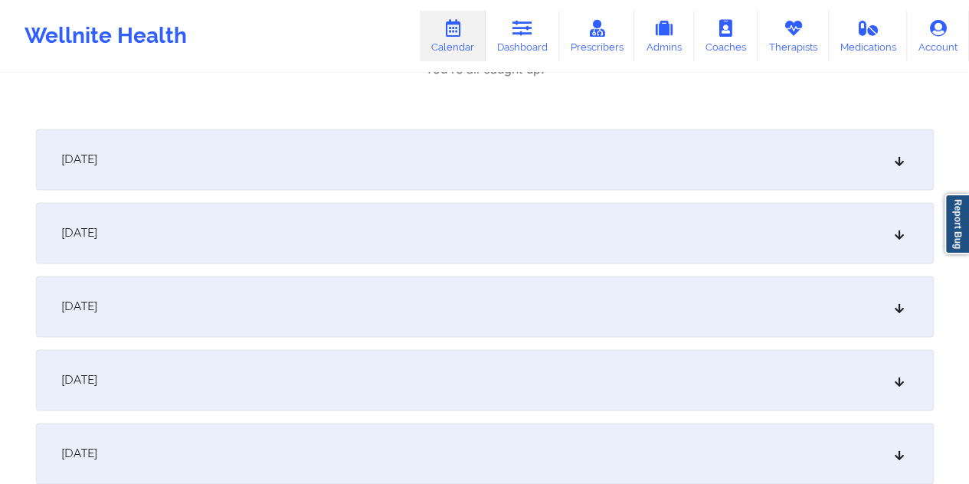
scroll to position [1009, 0]
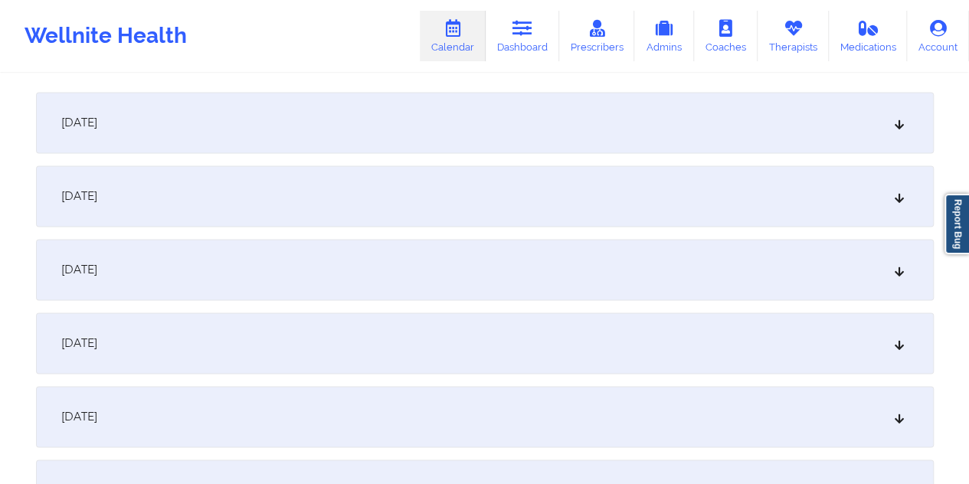
click at [489, 137] on div "[DATE]" at bounding box center [485, 122] width 898 height 61
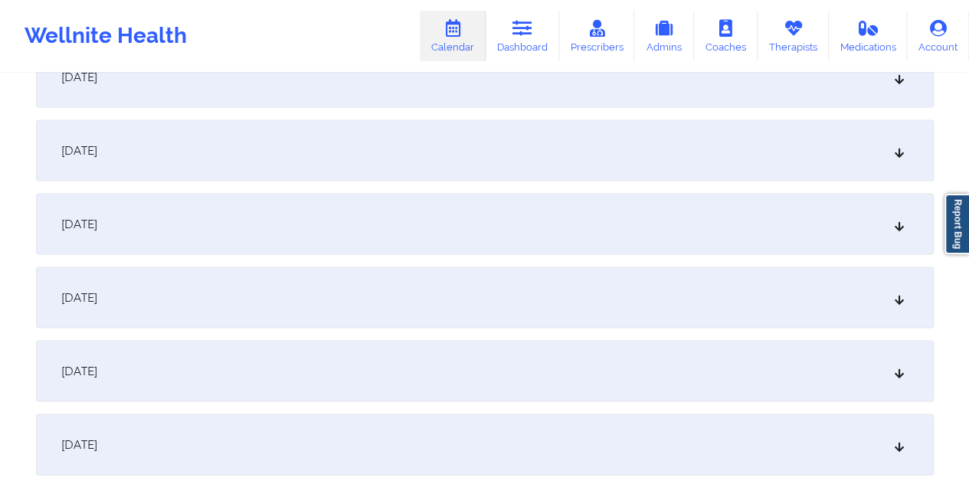
scroll to position [1392, 0]
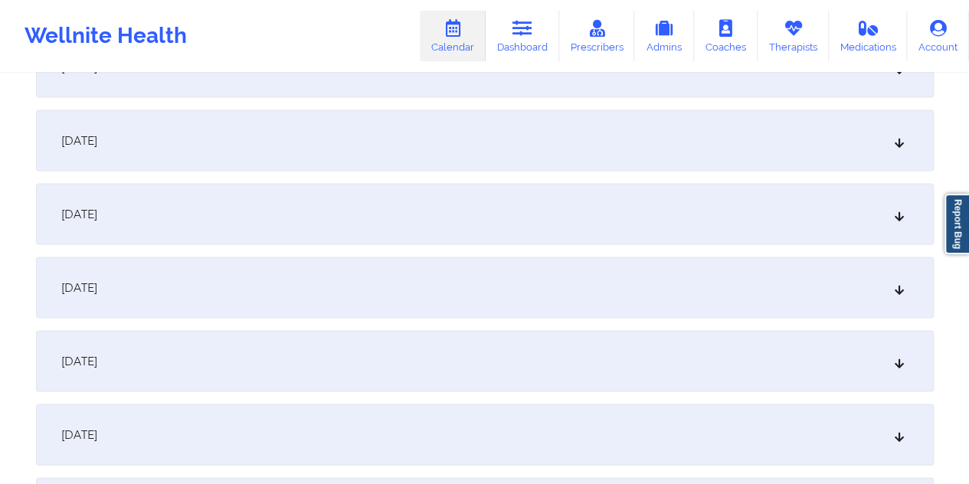
click at [403, 275] on div "[DATE]" at bounding box center [485, 287] width 898 height 61
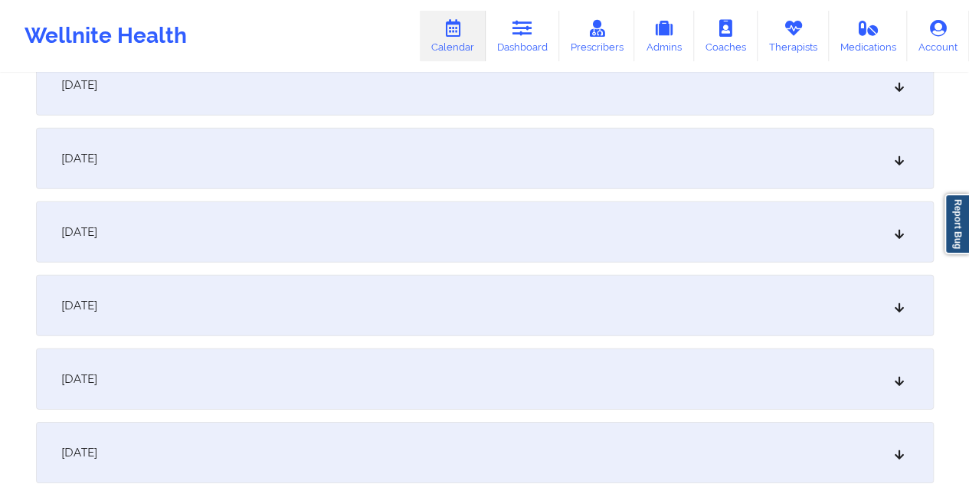
scroll to position [2133, 0]
click at [418, 249] on div "[DATE]" at bounding box center [485, 234] width 898 height 61
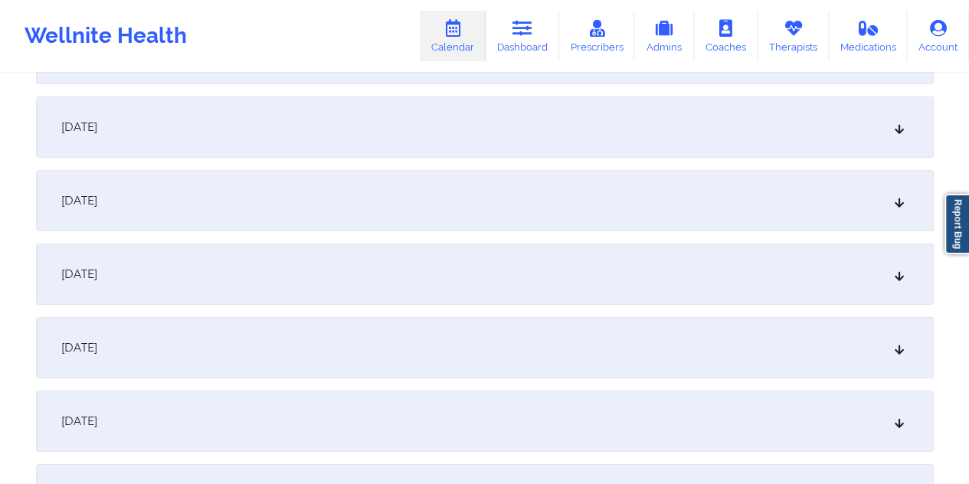
scroll to position [2784, 0]
click at [428, 257] on div "[DATE]" at bounding box center [485, 271] width 898 height 61
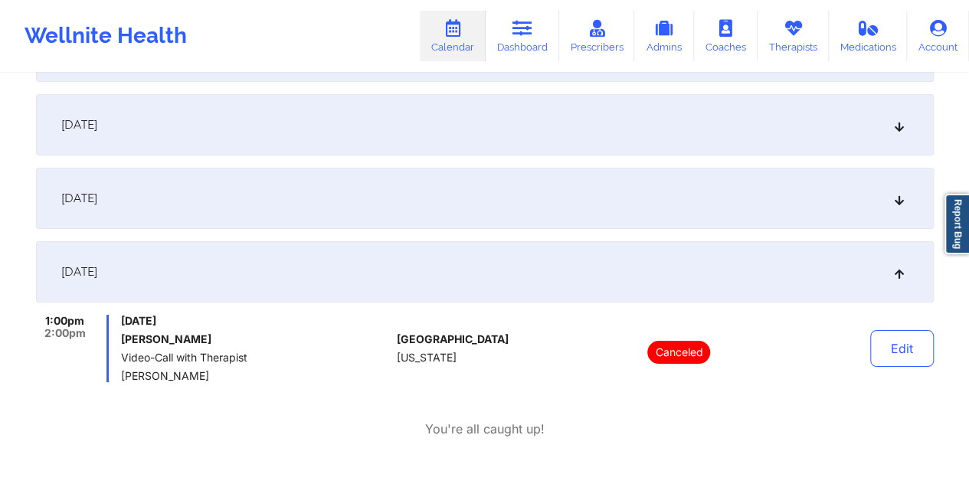
scroll to position [0, 0]
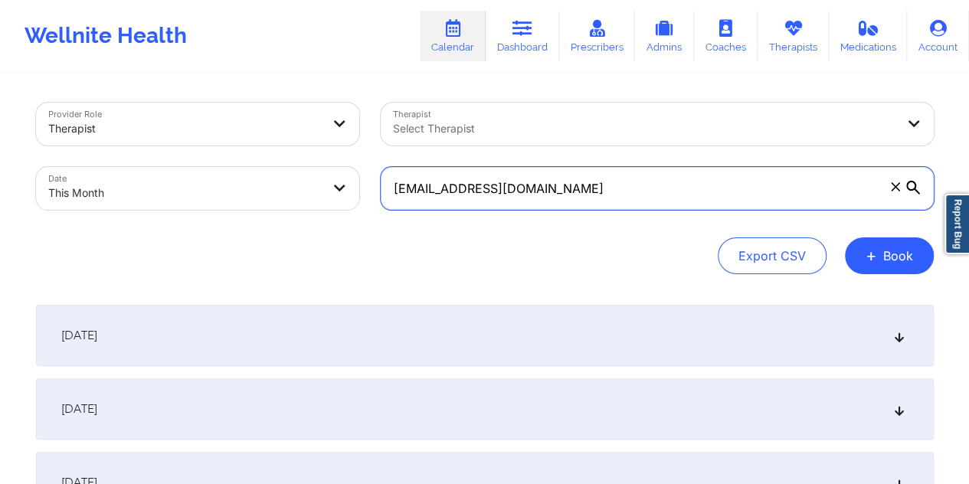
click at [507, 184] on input "sarlanance@gmail.com" at bounding box center [657, 188] width 553 height 43
paste input "hirld13@bellsouth.net"
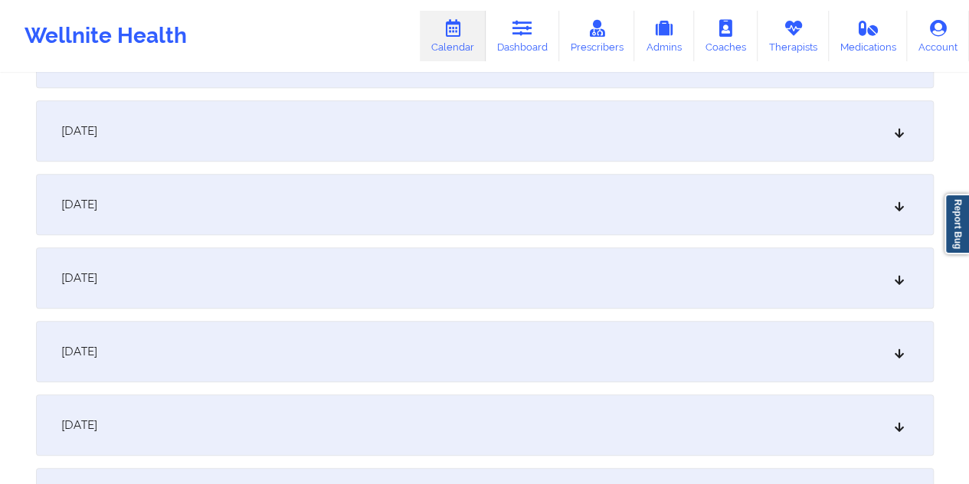
scroll to position [575, 0]
click at [452, 192] on div "[DATE]" at bounding box center [485, 202] width 898 height 61
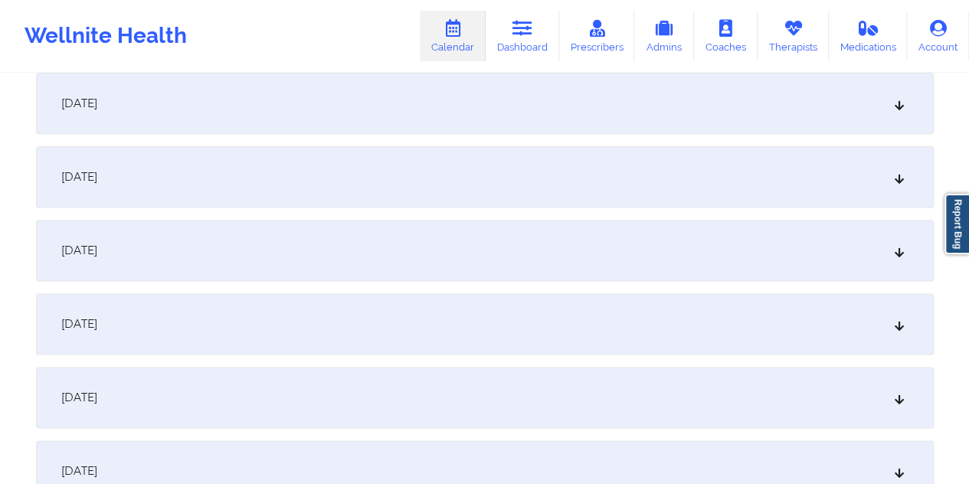
scroll to position [932, 0]
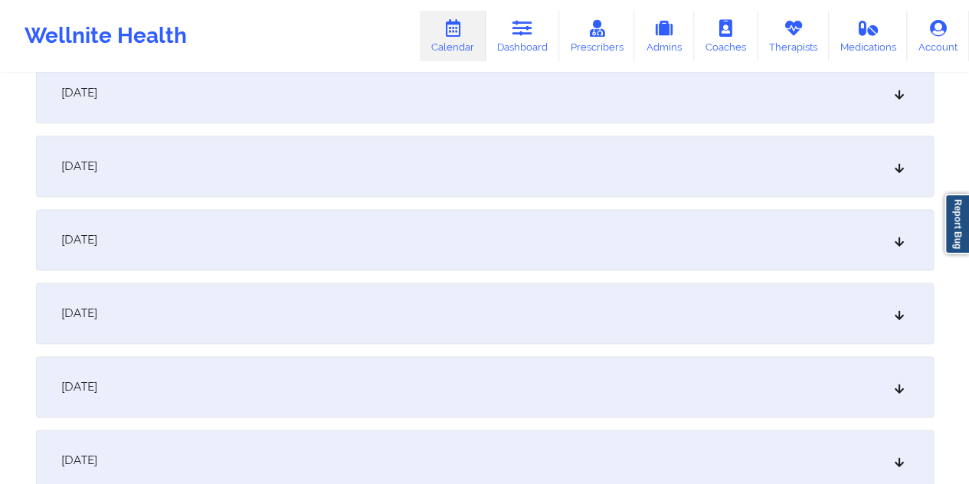
click at [471, 255] on div "[DATE]" at bounding box center [485, 239] width 898 height 61
click at [474, 232] on div "[DATE]" at bounding box center [485, 235] width 898 height 61
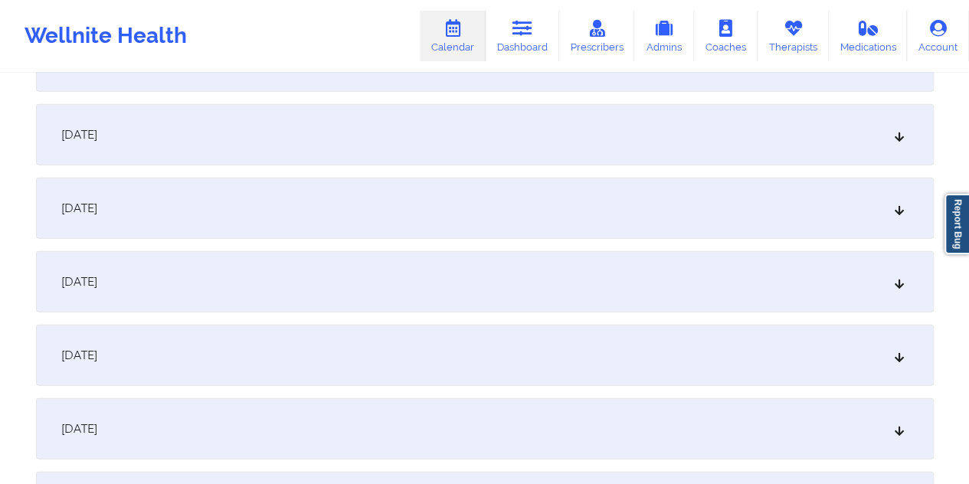
click at [484, 218] on div "[DATE]" at bounding box center [485, 208] width 898 height 61
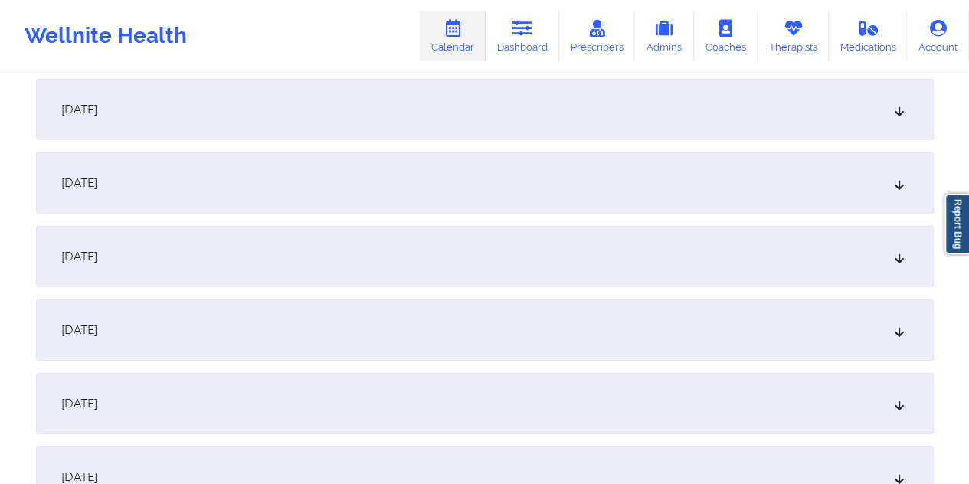
scroll to position [2248, 0]
click at [477, 237] on div "[DATE]" at bounding box center [485, 254] width 898 height 61
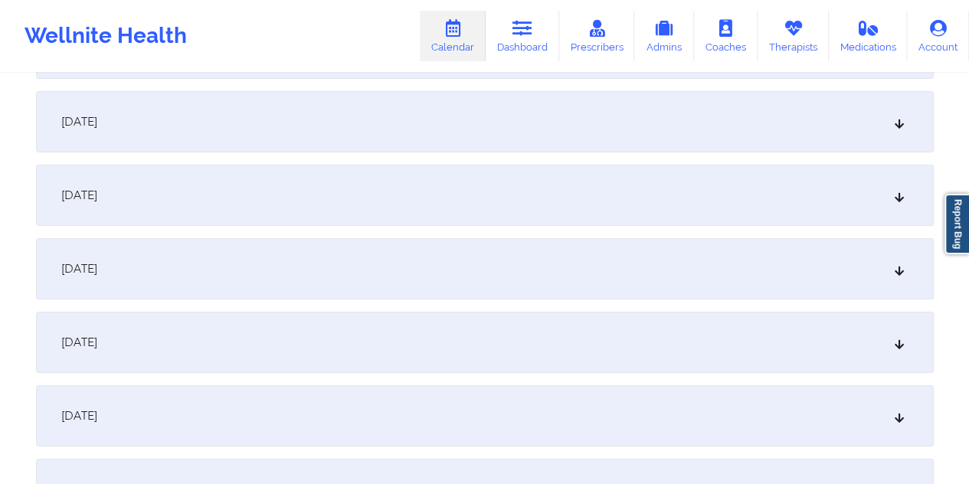
scroll to position [2784, 0]
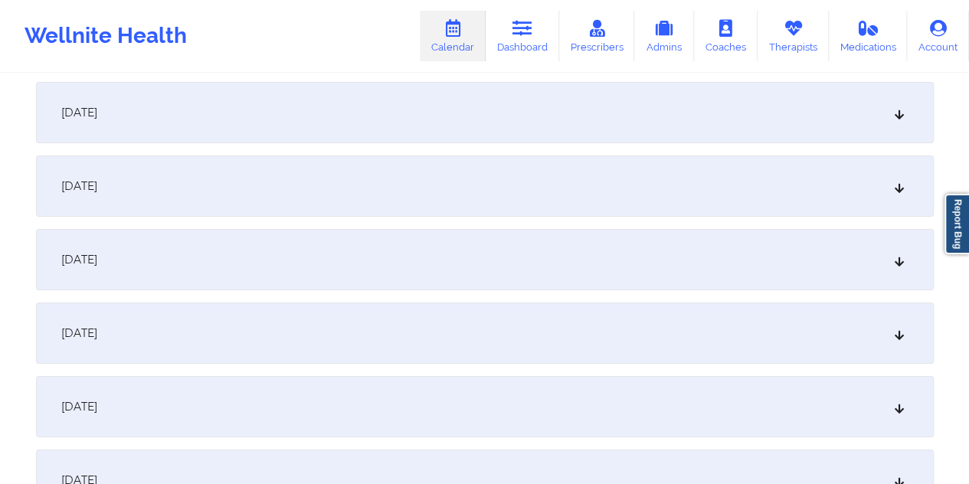
click at [475, 397] on div "[DATE]" at bounding box center [485, 406] width 898 height 61
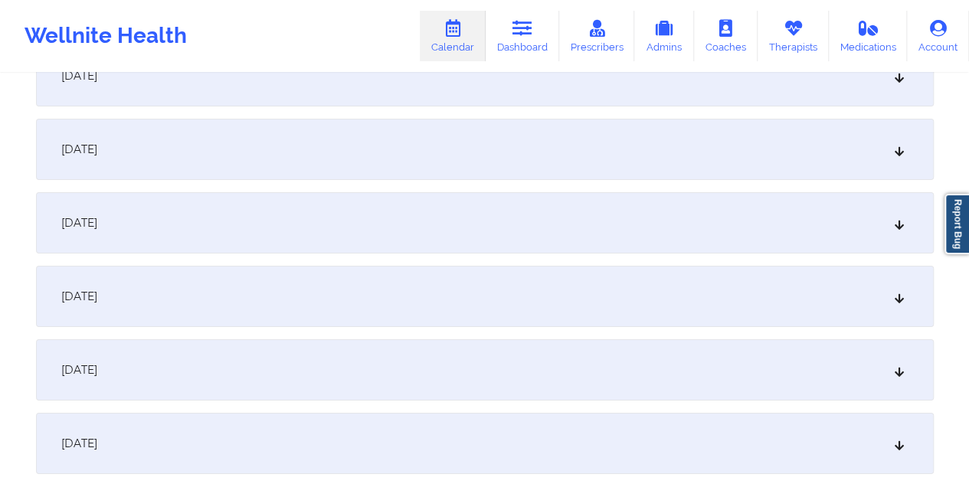
scroll to position [2669, 0]
click at [402, 223] on div "[DATE]" at bounding box center [485, 227] width 898 height 61
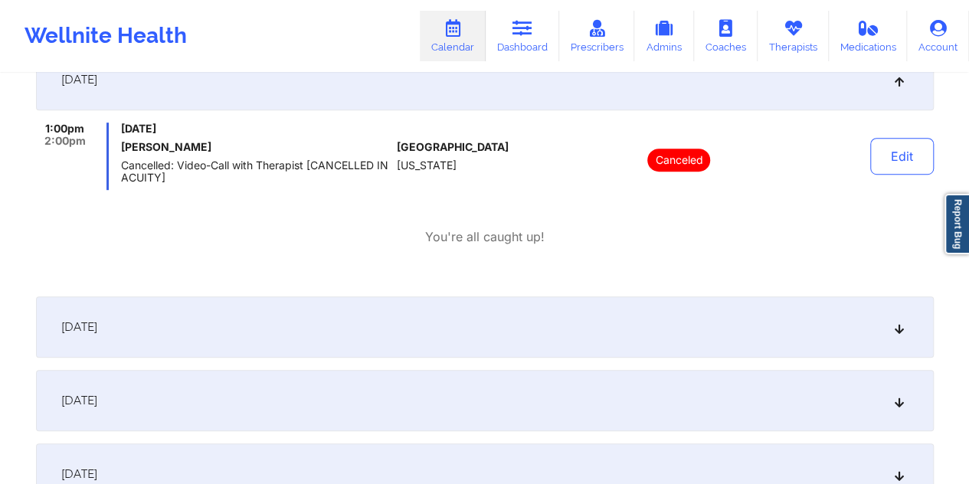
scroll to position [3308, 0]
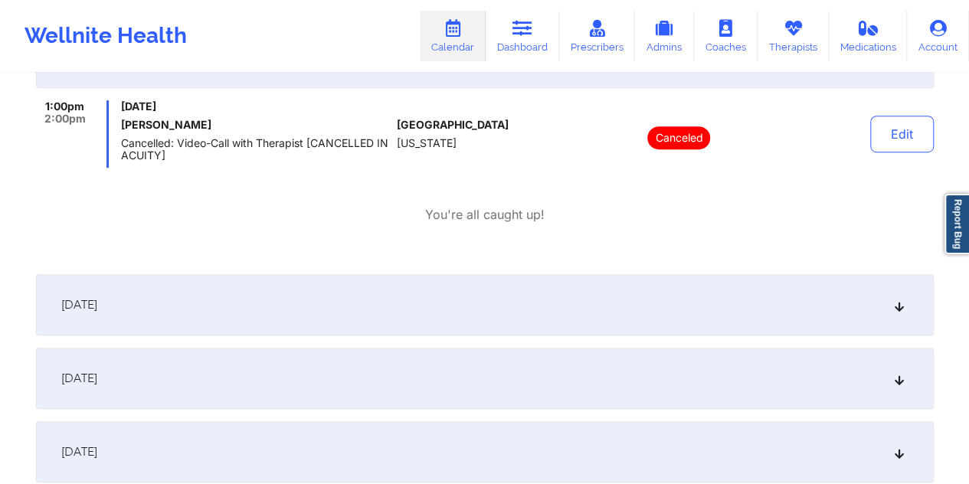
click at [457, 445] on div "[DATE]" at bounding box center [485, 452] width 898 height 61
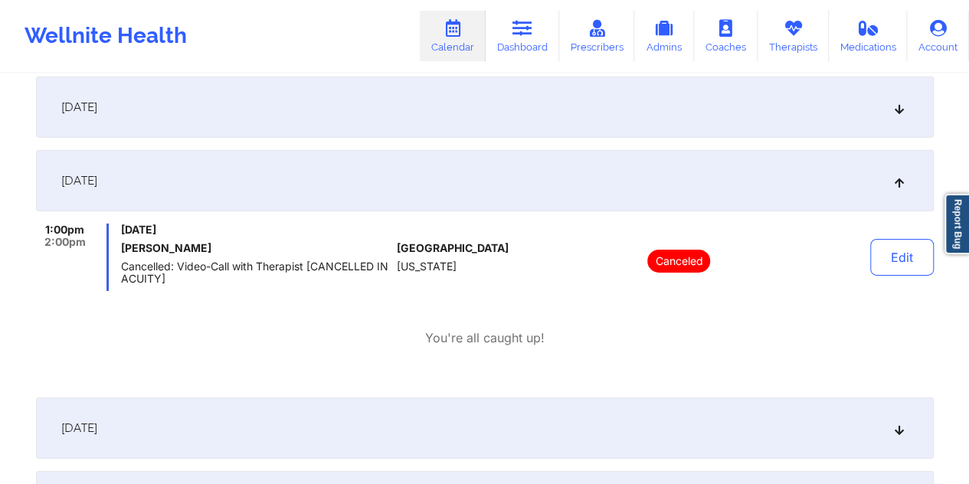
scroll to position [0, 0]
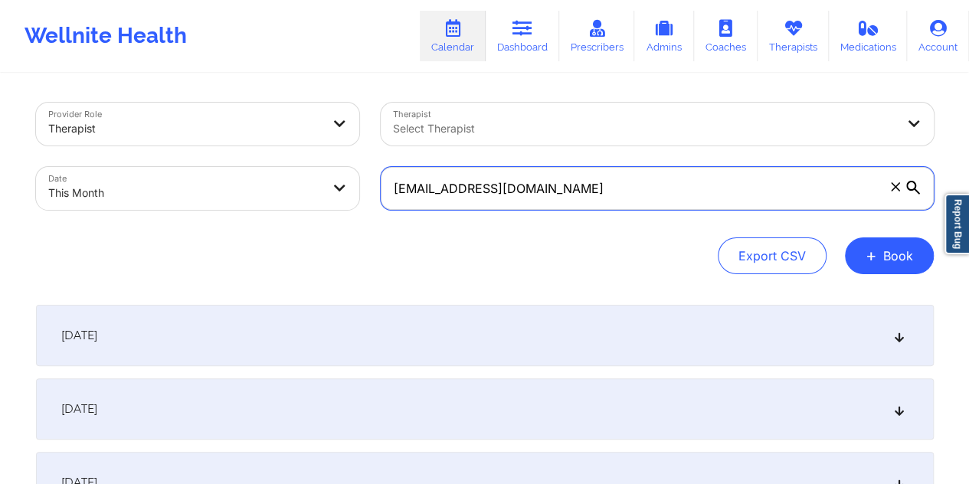
click at [556, 189] on input "shirld13@bellsouth.net" at bounding box center [657, 188] width 553 height 43
paste input "eanbottalico2@gmail.com"
click at [556, 189] on input "seanbottalico2@gmail.com" at bounding box center [657, 188] width 553 height 43
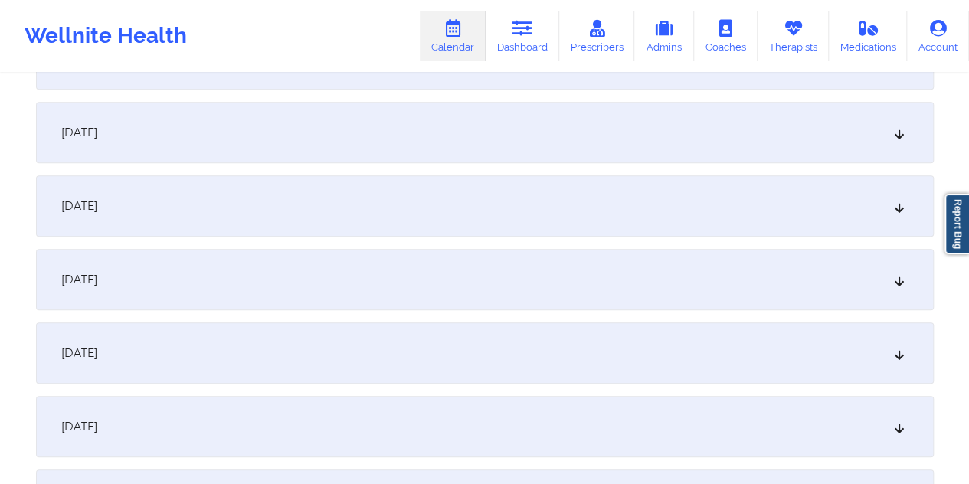
scroll to position [447, 0]
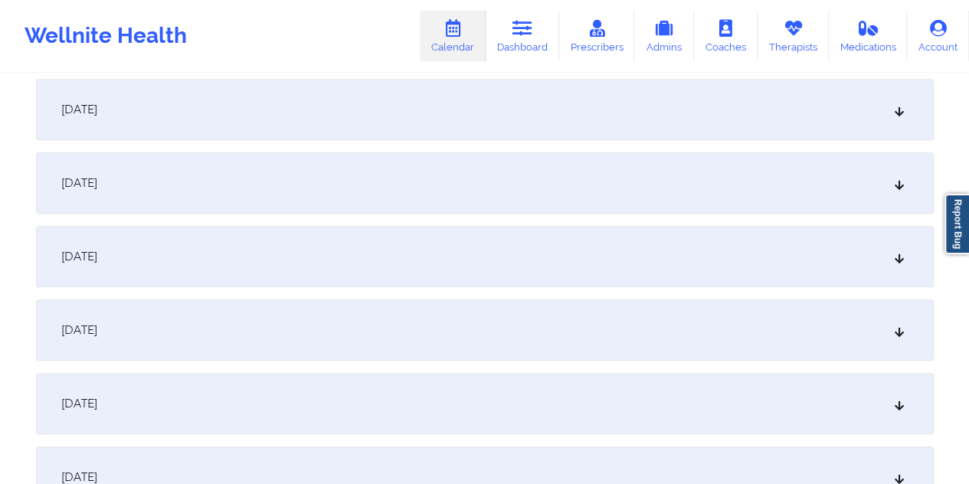
click at [543, 333] on div "[DATE]" at bounding box center [485, 330] width 898 height 61
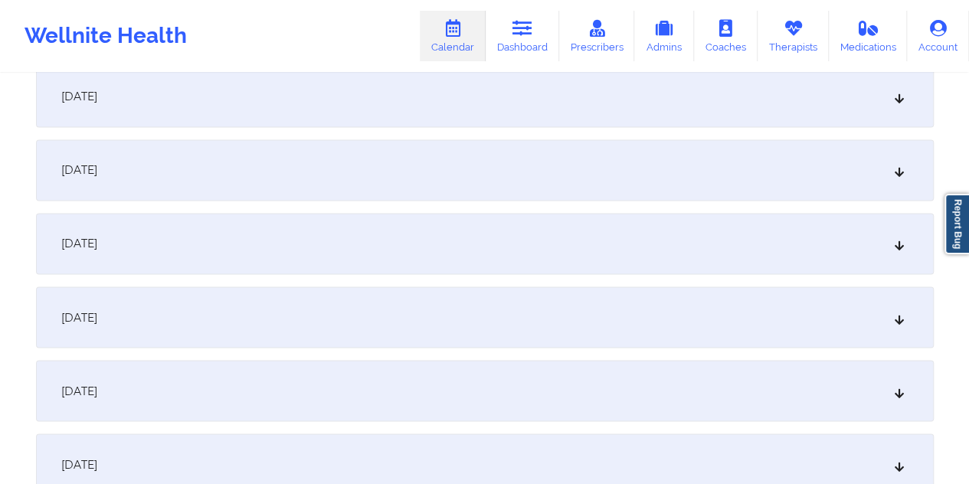
scroll to position [1150, 0]
click at [408, 303] on div "[DATE]" at bounding box center [485, 316] width 898 height 61
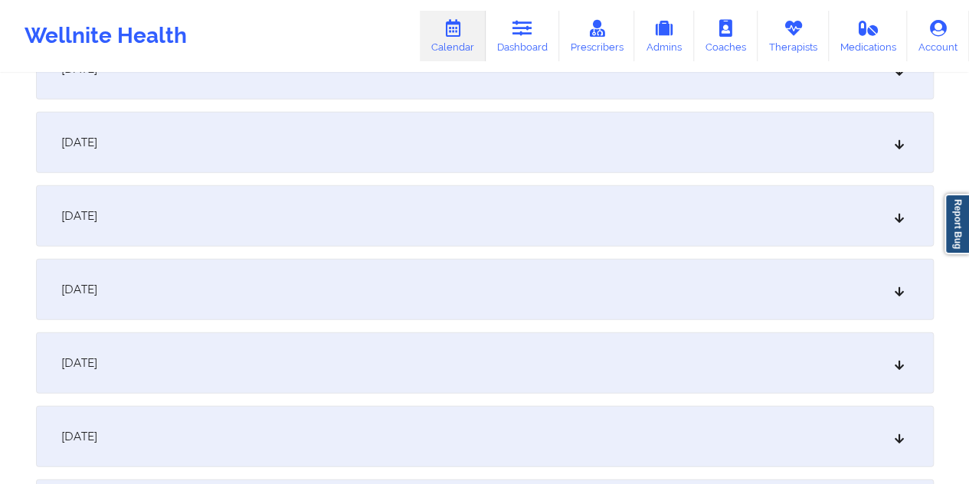
scroll to position [1941, 0]
click at [323, 212] on div "[DATE]" at bounding box center [485, 213] width 898 height 61
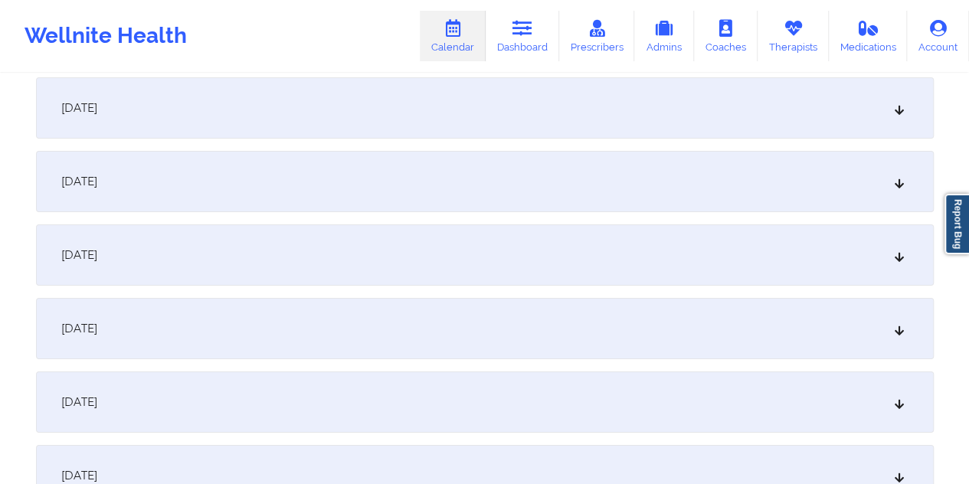
scroll to position [2593, 0]
click at [376, 248] on div "[DATE]" at bounding box center [485, 251] width 898 height 61
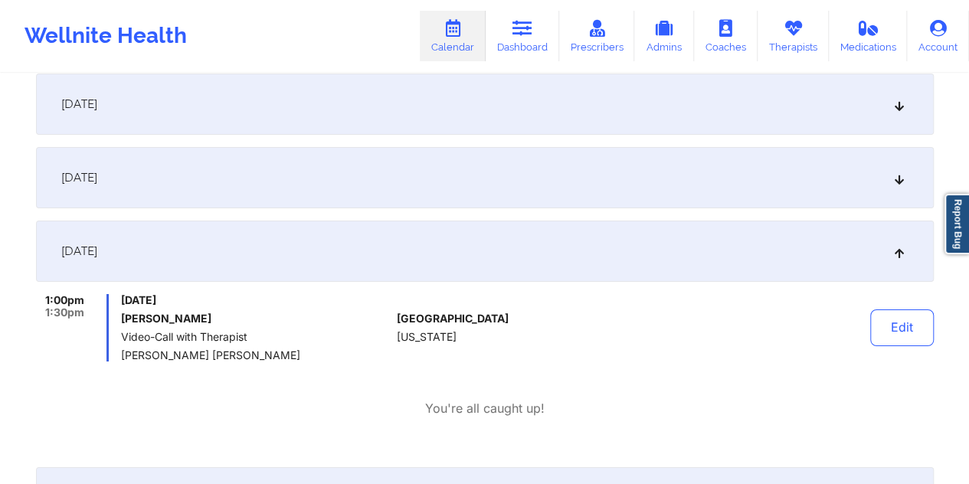
scroll to position [0, 0]
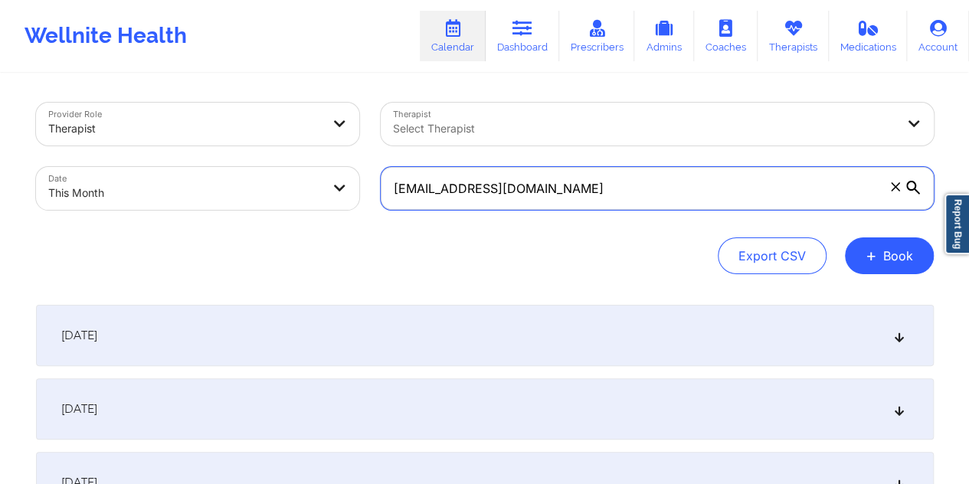
click at [506, 189] on input "seanbottalico2@gmail.com" at bounding box center [657, 188] width 553 height 43
paste input "kristystenger@outlook"
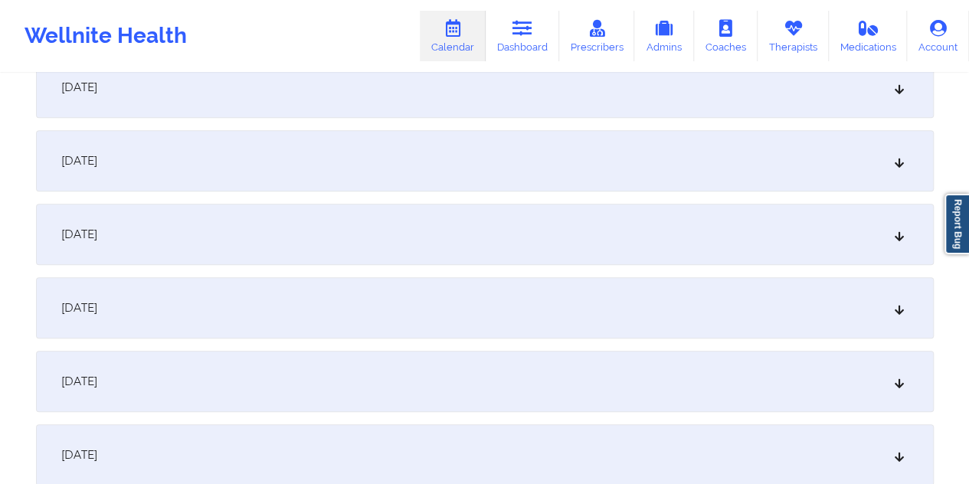
scroll to position [408, 0]
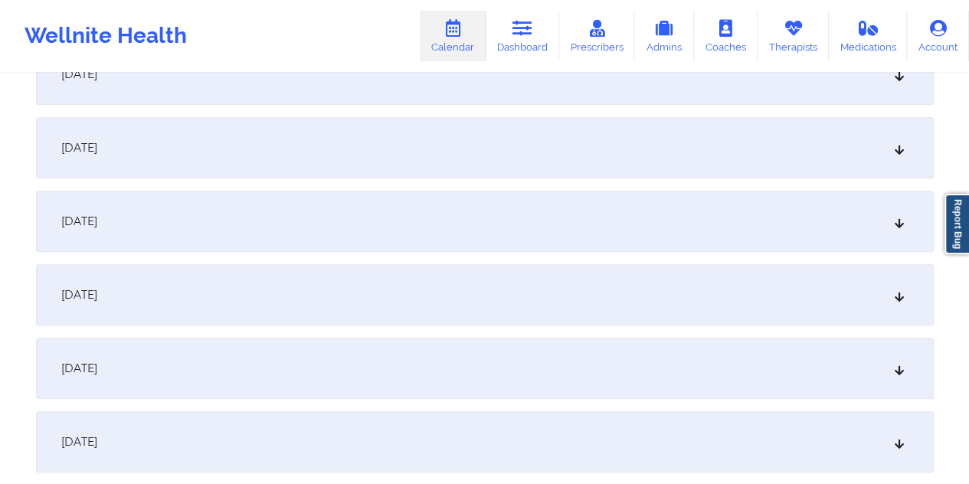
click at [441, 352] on div "[DATE]" at bounding box center [485, 368] width 898 height 61
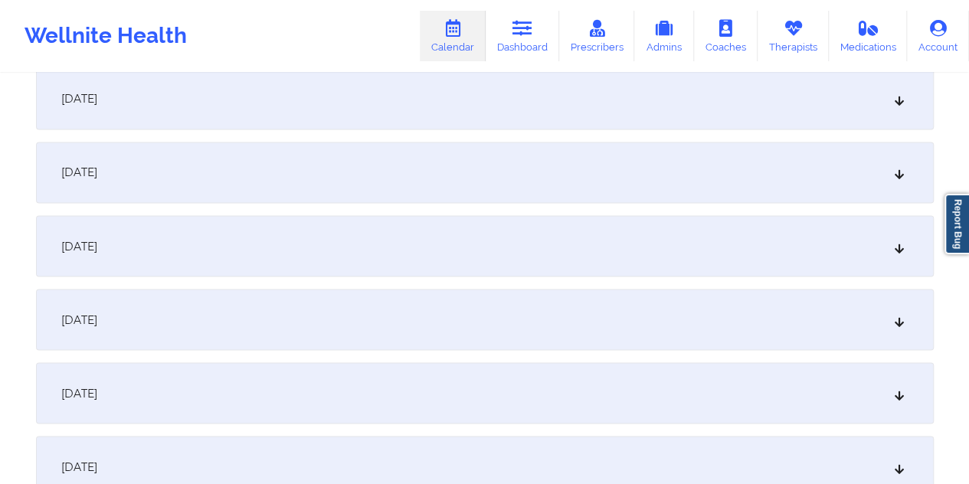
scroll to position [1303, 0]
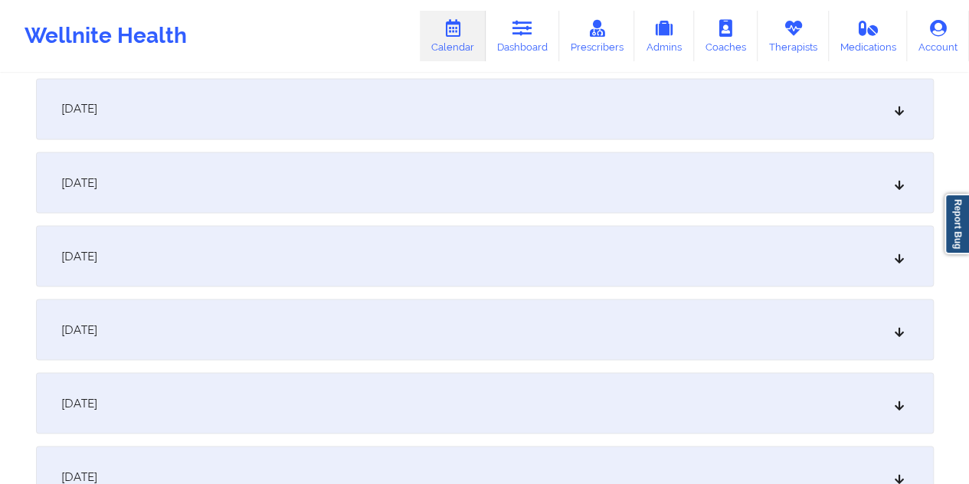
click at [414, 251] on div "[DATE]" at bounding box center [485, 255] width 898 height 61
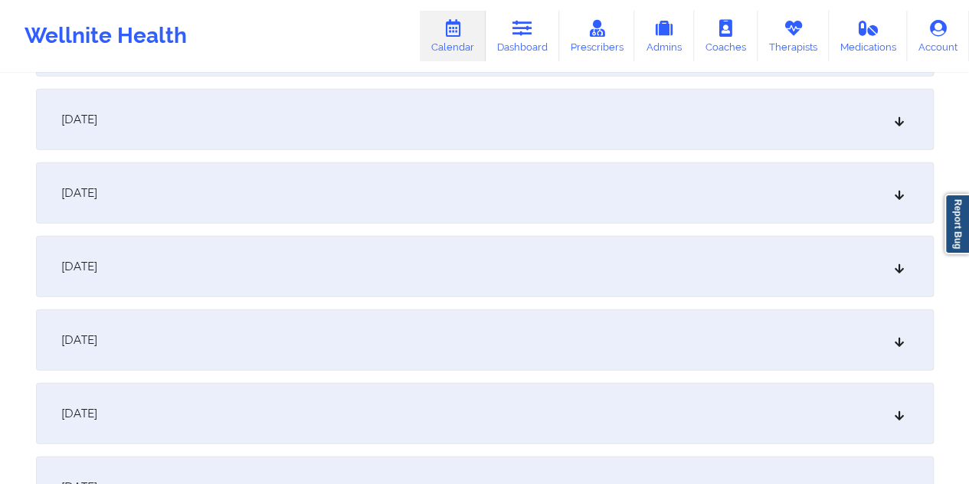
scroll to position [1928, 0]
click at [427, 394] on div "[DATE]" at bounding box center [485, 412] width 898 height 61
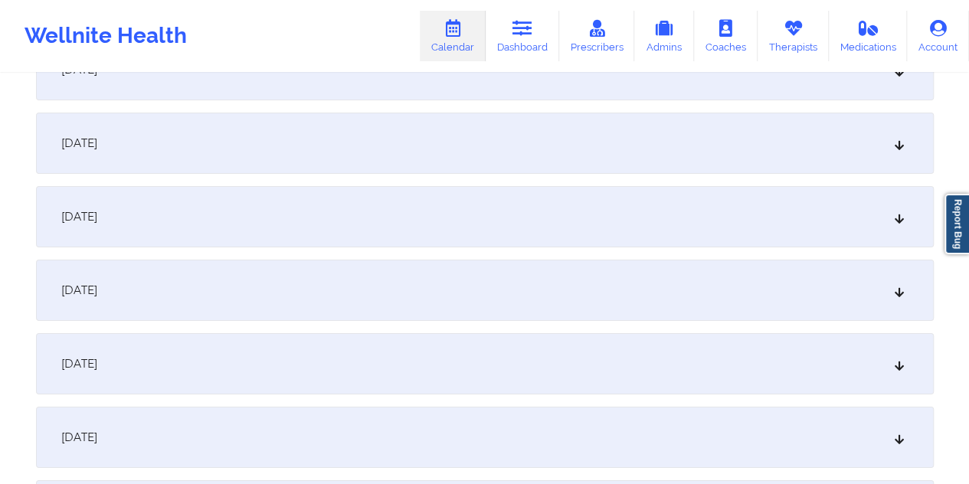
scroll to position [2771, 0]
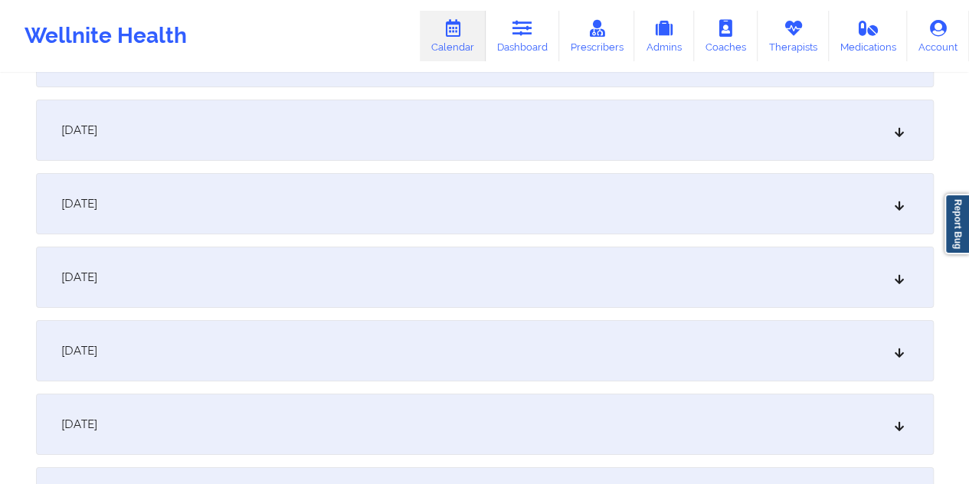
click at [460, 347] on div "[DATE]" at bounding box center [485, 350] width 898 height 61
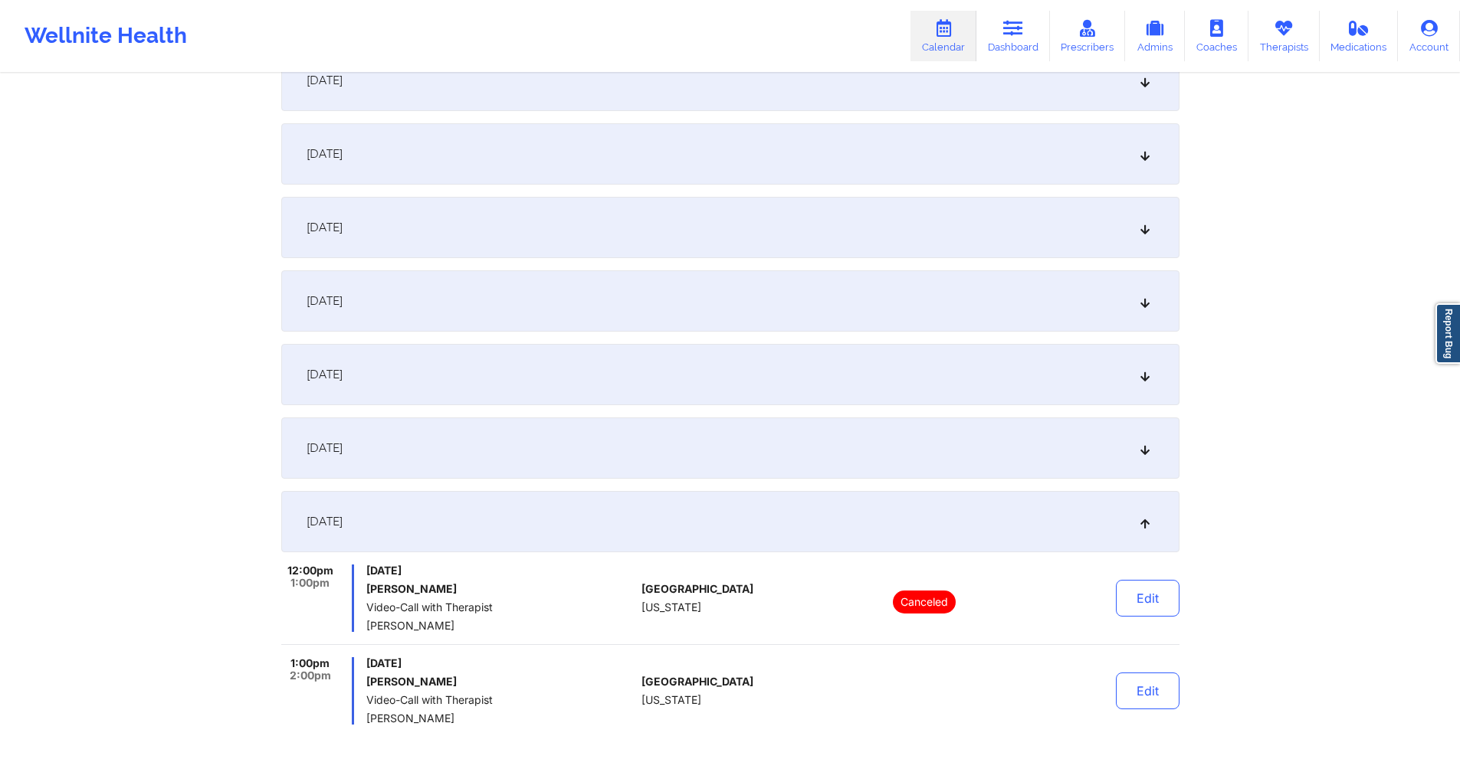
scroll to position [0, 0]
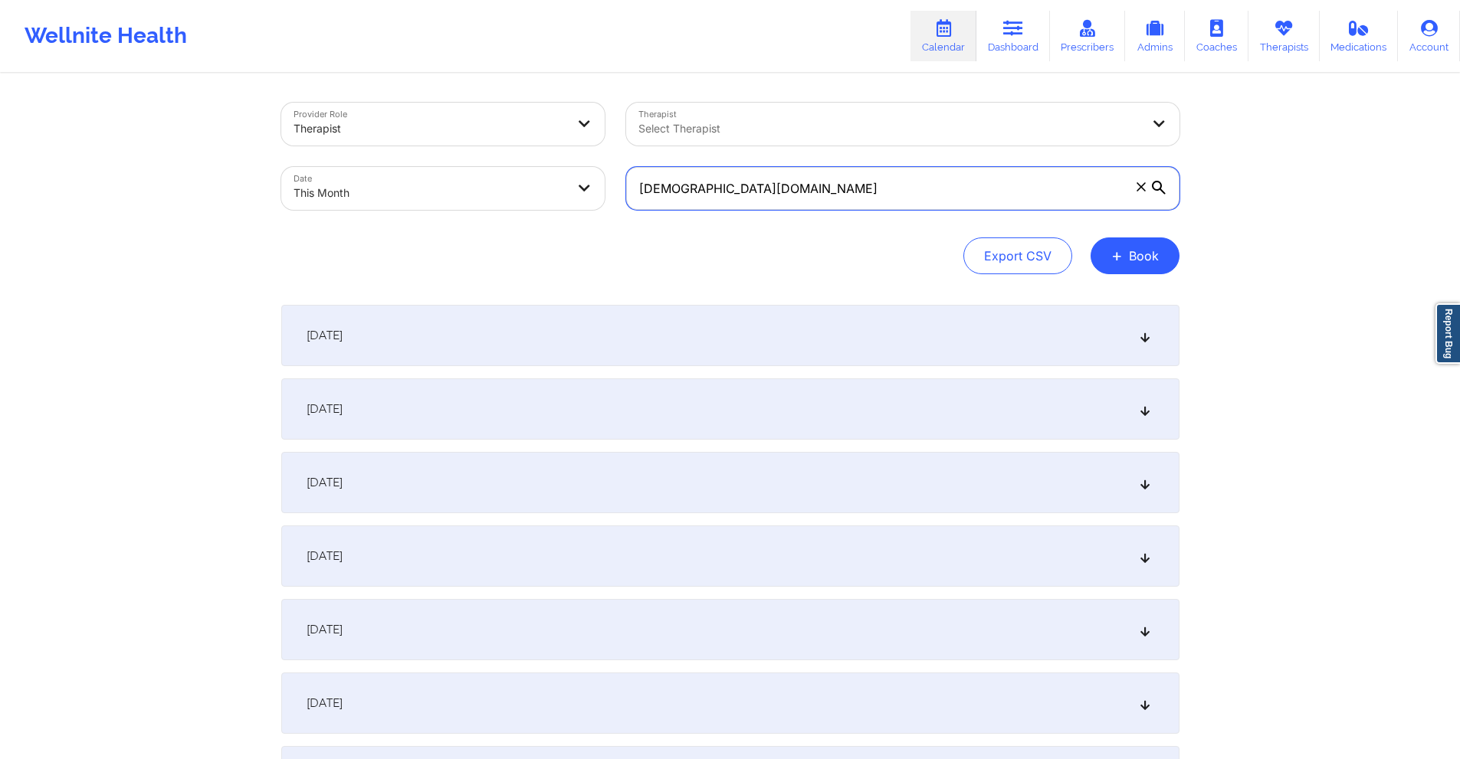
click at [881, 197] on input "kristystenger@outlook.com" at bounding box center [902, 188] width 553 height 43
click at [881, 196] on input "kristystenger@outlook.com" at bounding box center [902, 188] width 553 height 43
paste input "luz.garciasellshomes@gmail"
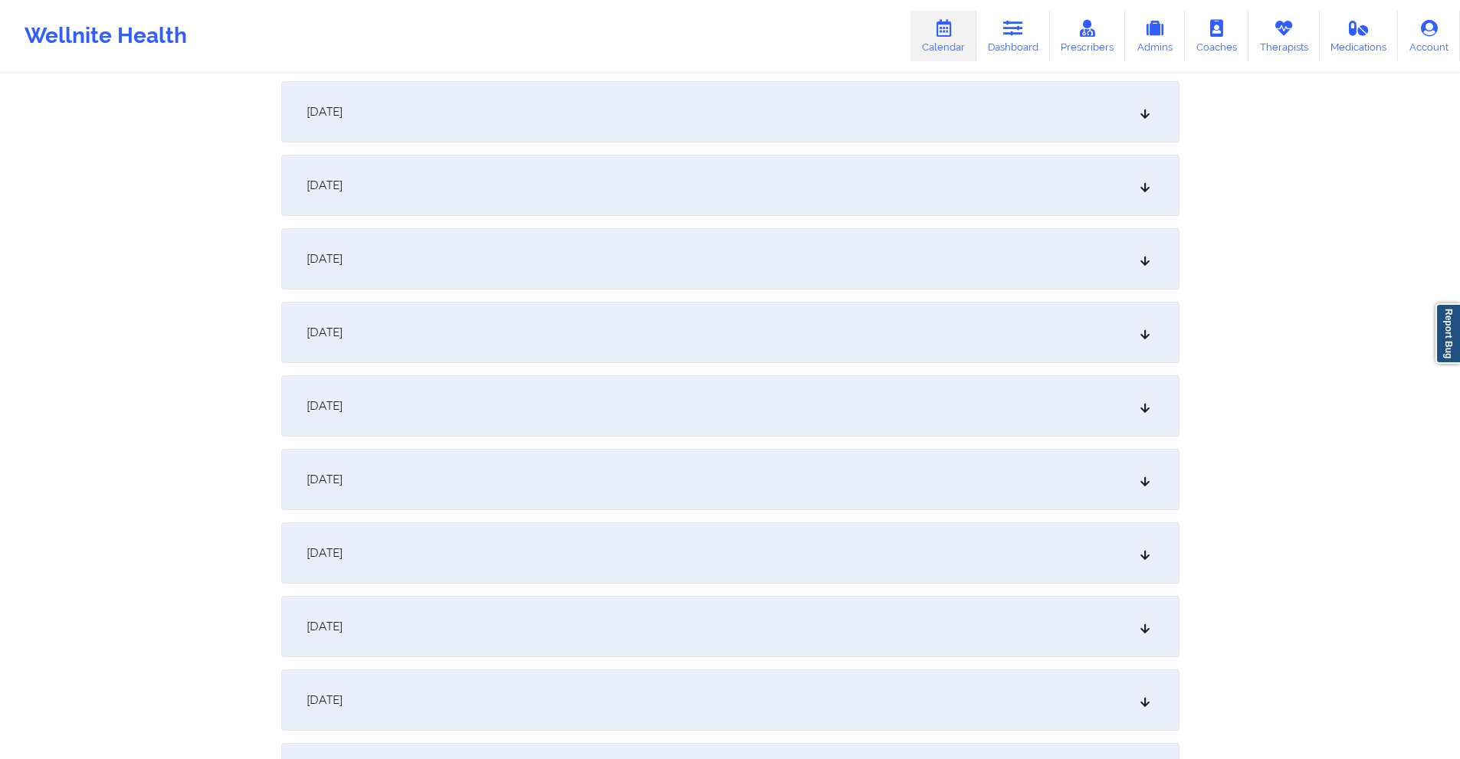
scroll to position [307, 0]
click at [782, 484] on div "[DATE]" at bounding box center [730, 470] width 898 height 61
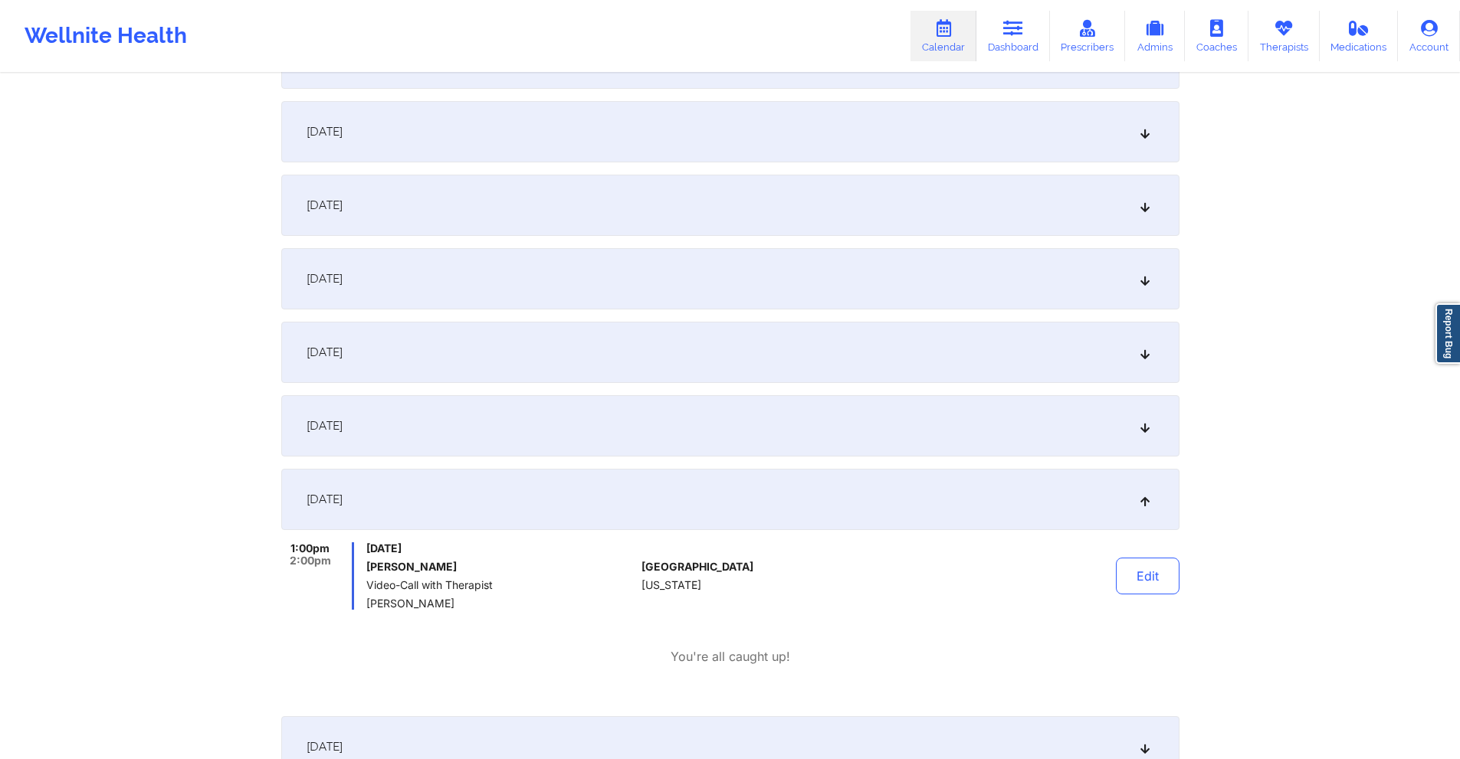
scroll to position [0, 0]
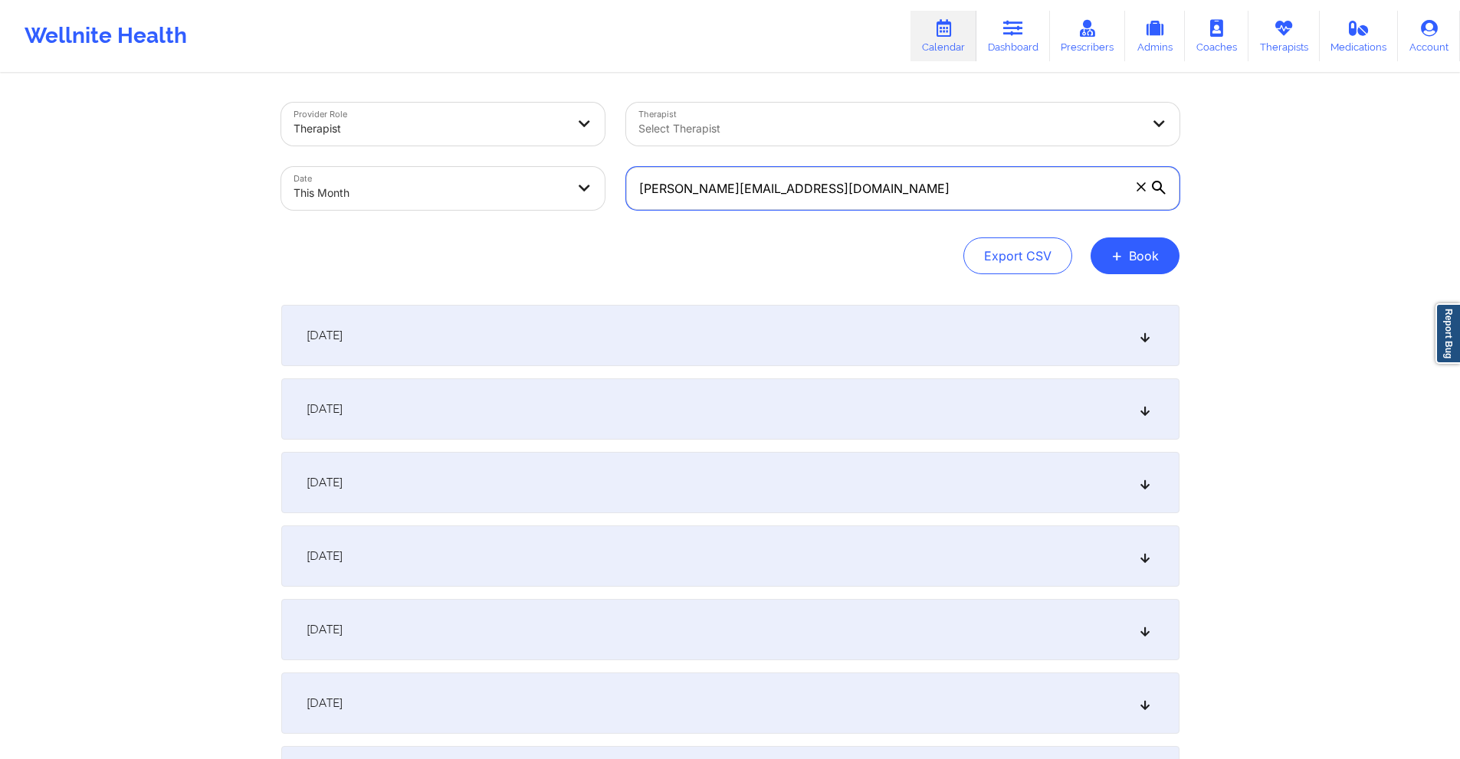
click at [854, 192] on input "luz.garciasellshomes@gmail.com" at bounding box center [902, 188] width 553 height 43
paste input "droplife228"
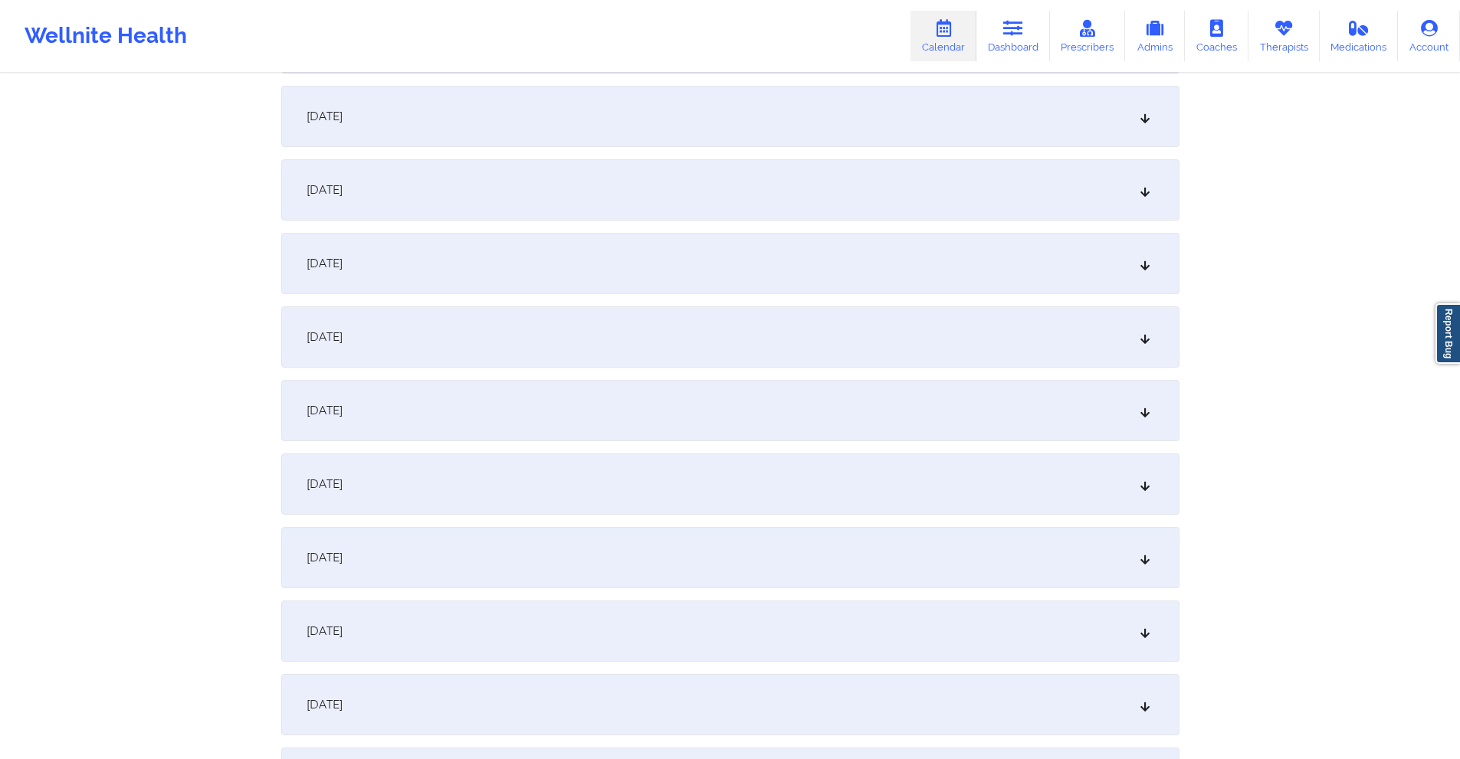
scroll to position [383, 0]
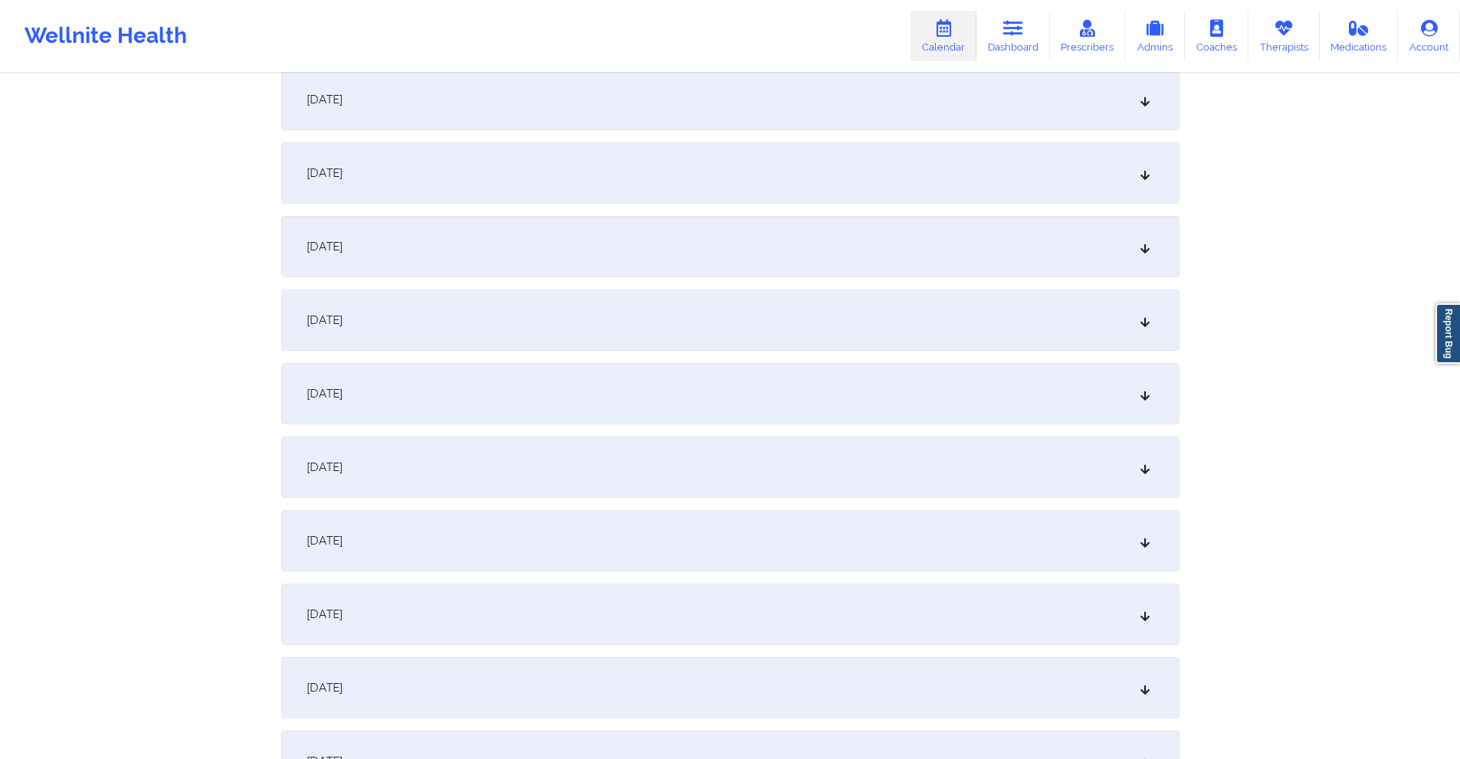
click at [583, 408] on div "[DATE]" at bounding box center [730, 393] width 898 height 61
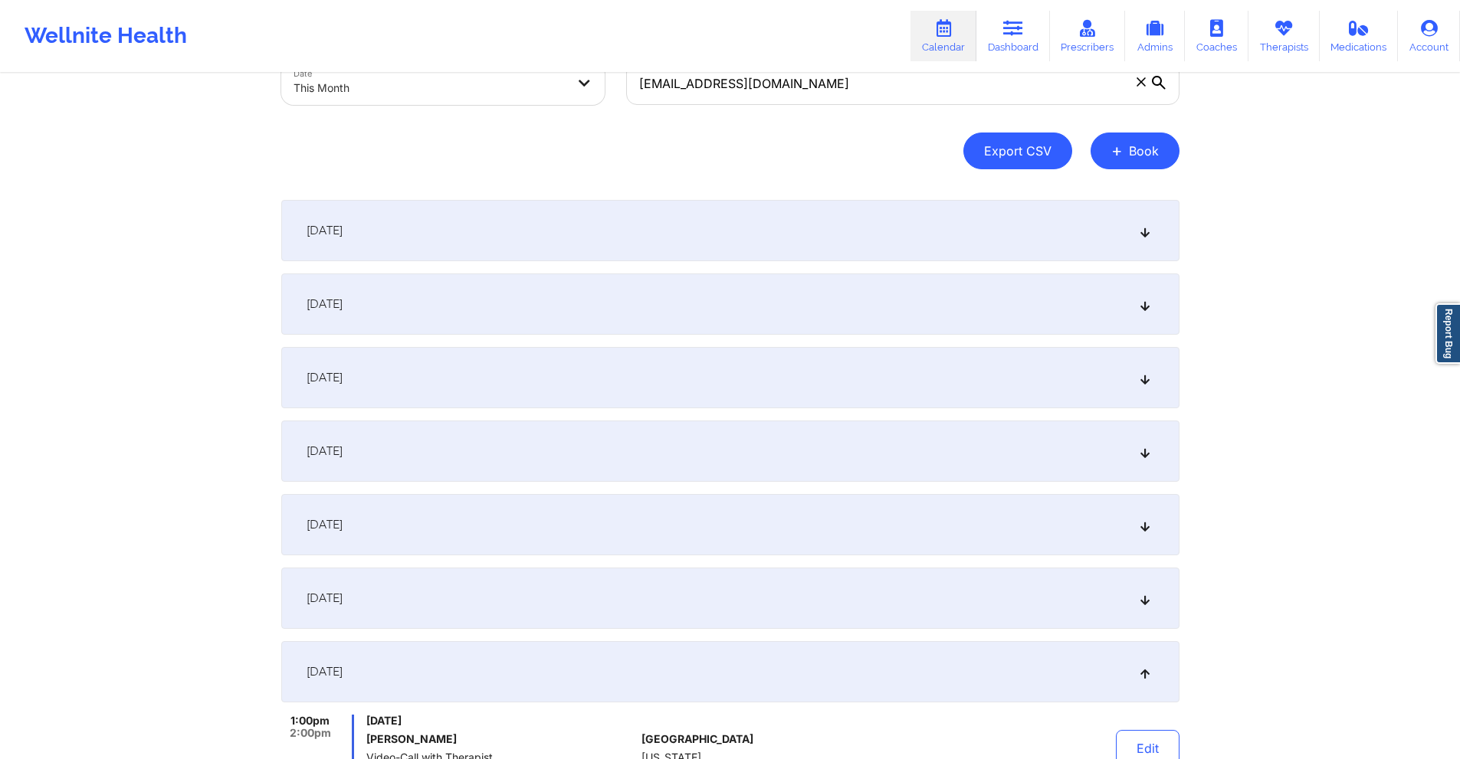
scroll to position [0, 0]
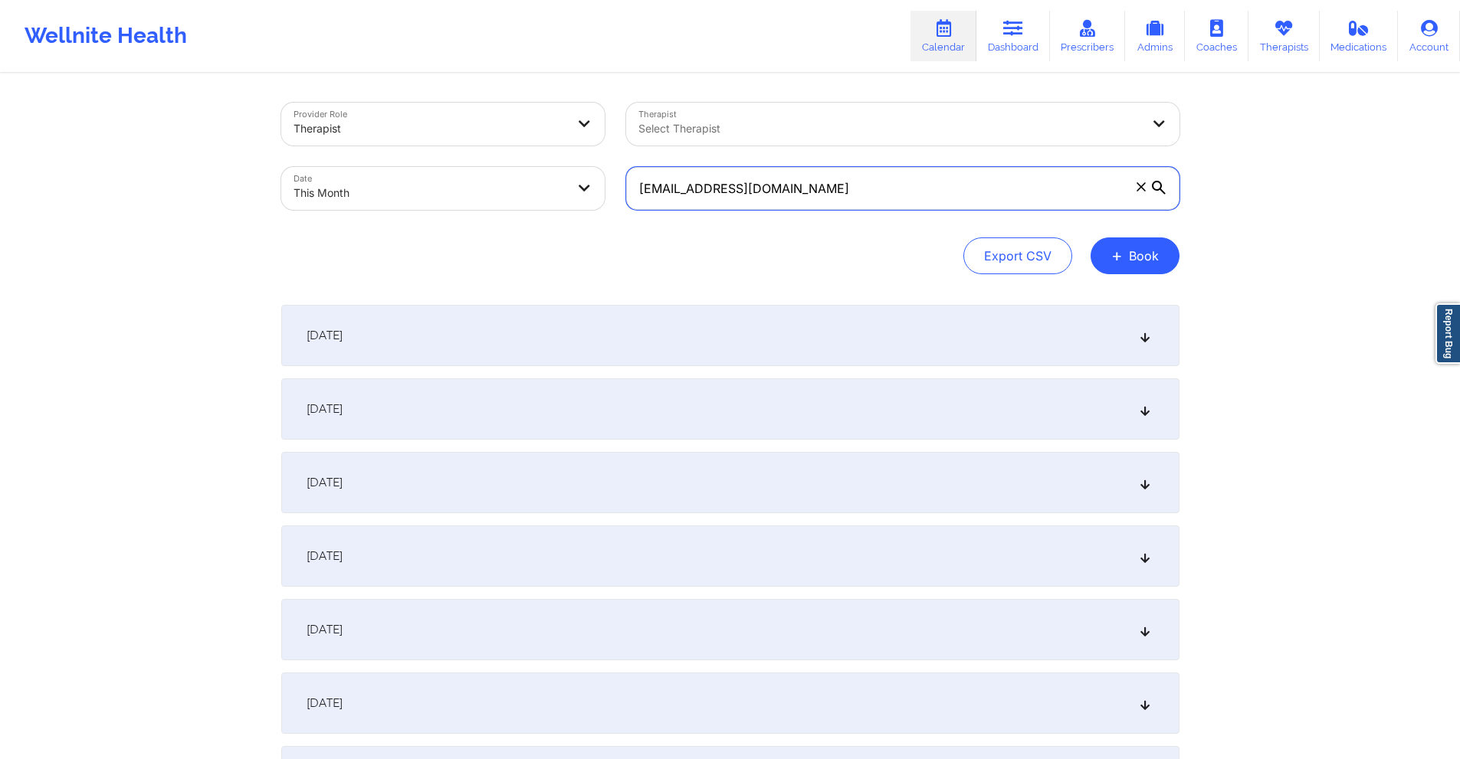
click at [948, 188] on input "droplife228@gmail.com" at bounding box center [902, 188] width 553 height 43
paste input "cassie.unterbrink"
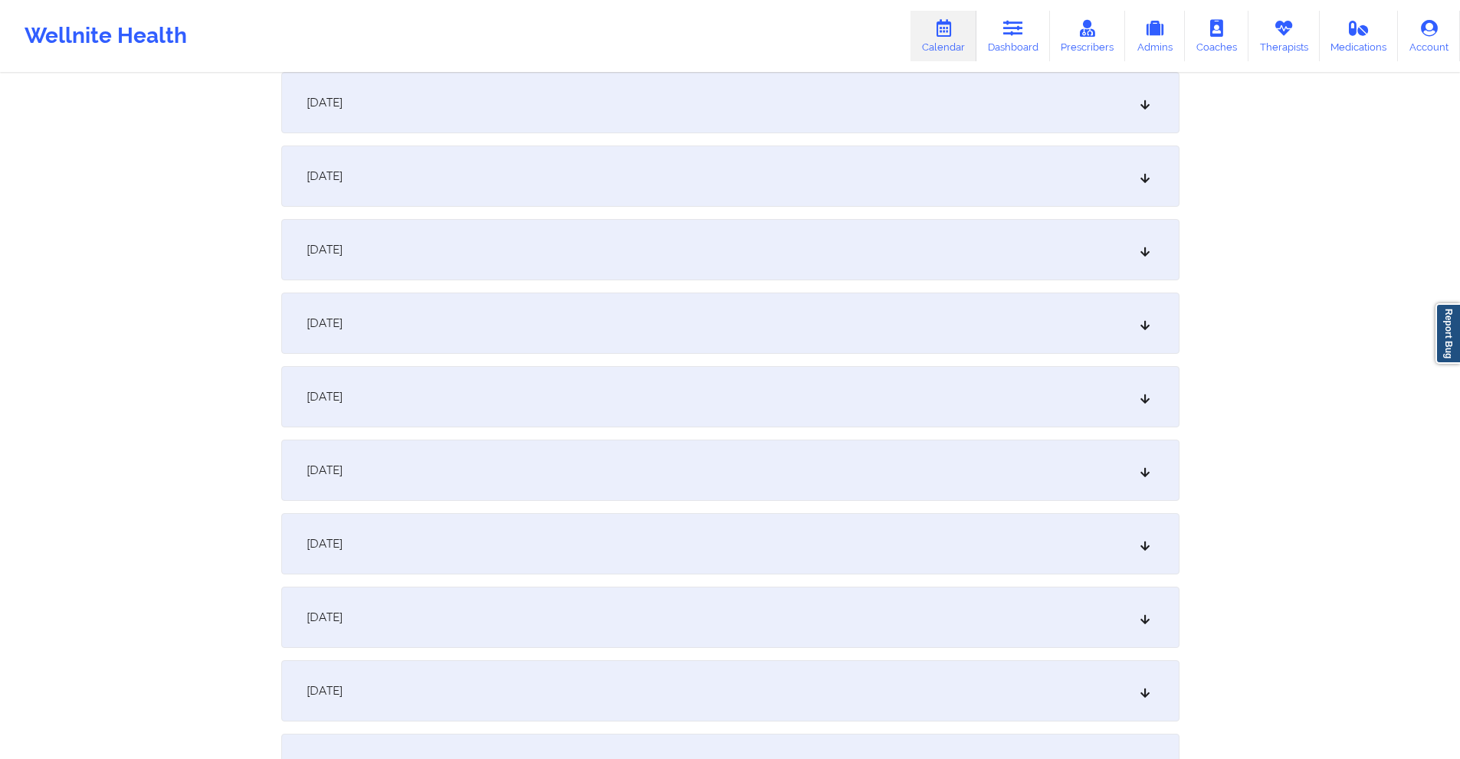
scroll to position [383, 0]
type input "cassie.unterbrink@gmail.com"
click at [651, 389] on div "[DATE]" at bounding box center [730, 393] width 898 height 61
